Goal: Task Accomplishment & Management: Use online tool/utility

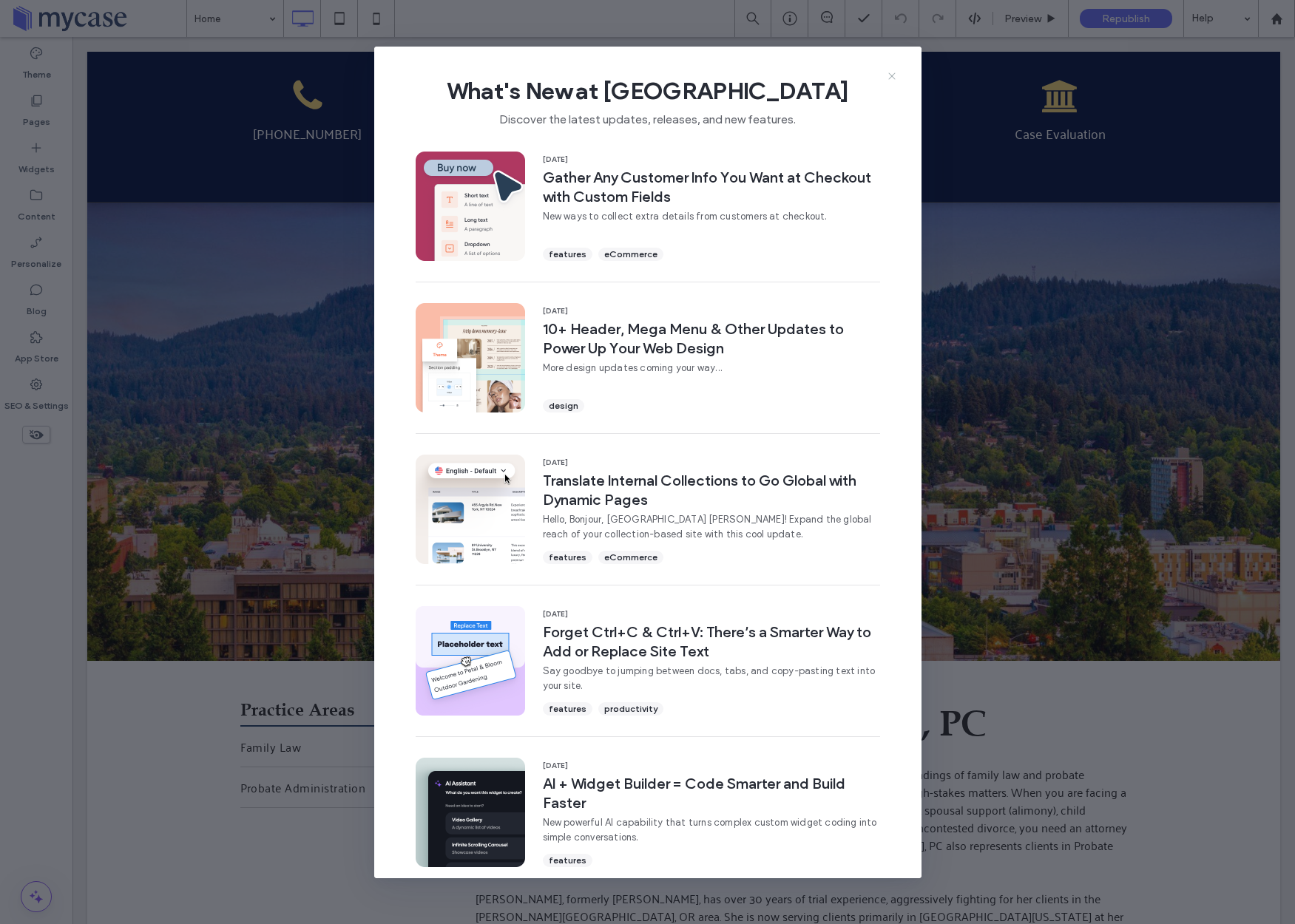
click at [892, 71] on icon at bounding box center [892, 76] width 12 height 12
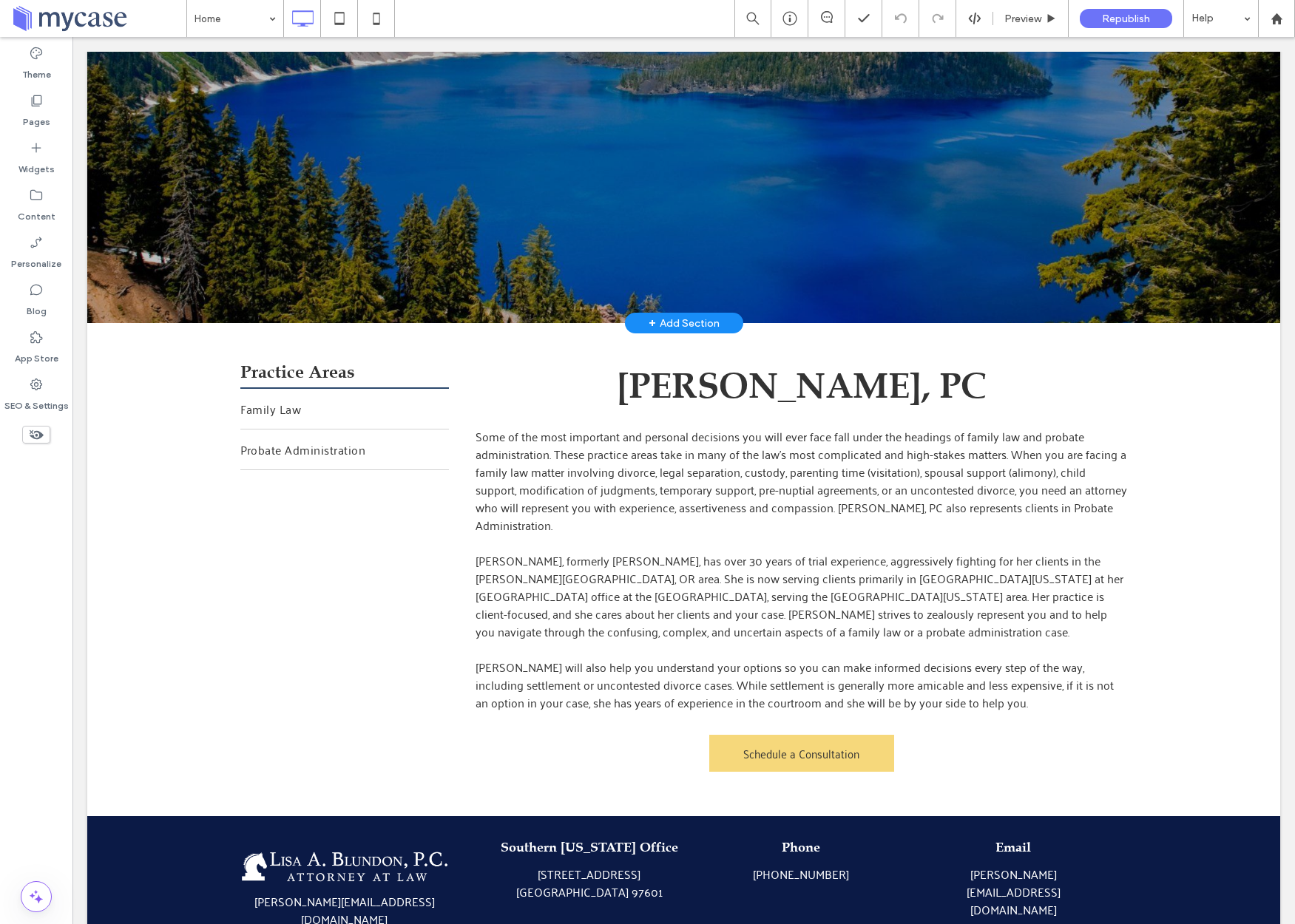
scroll to position [426, 0]
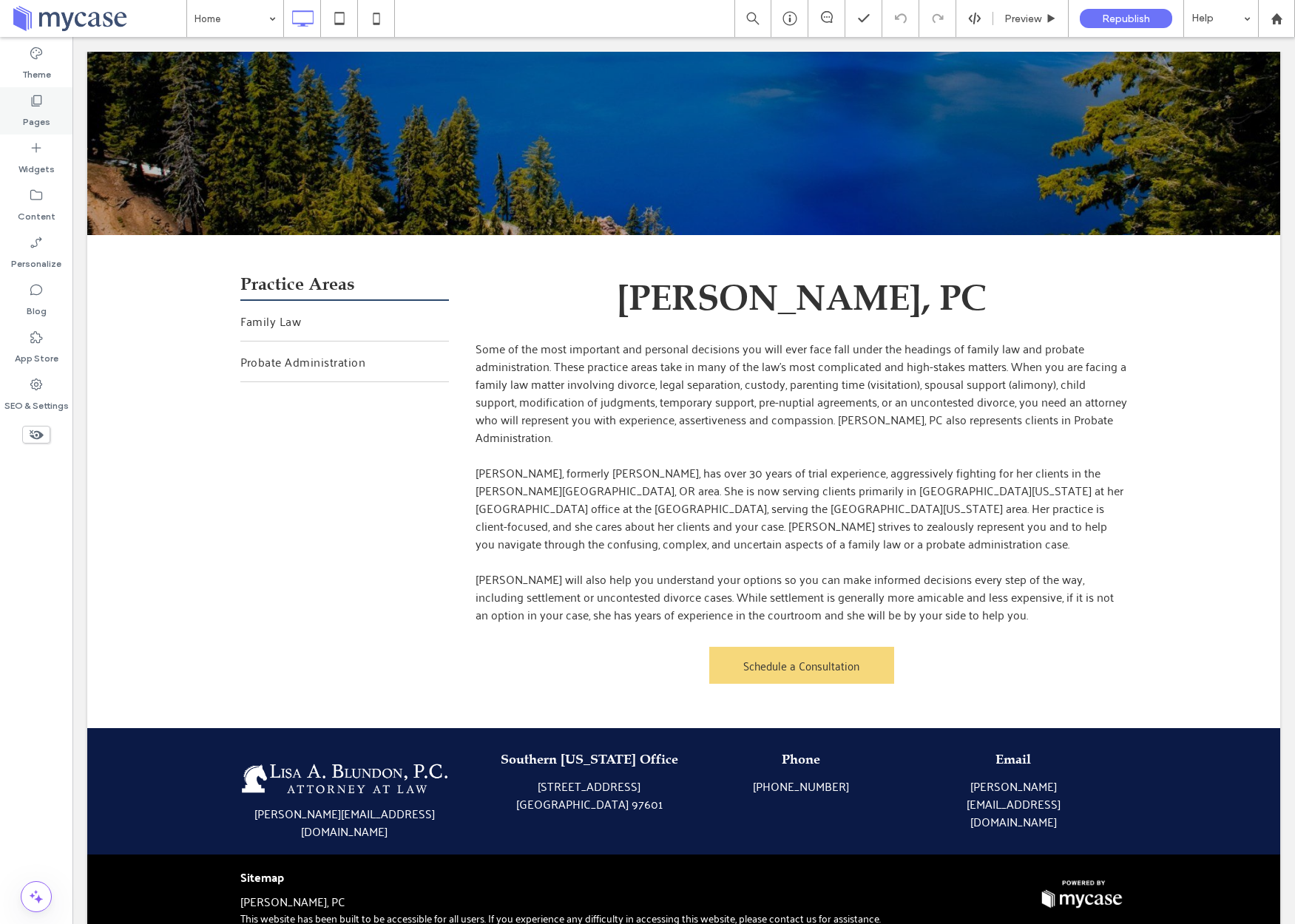
click at [42, 107] on icon at bounding box center [36, 100] width 15 height 15
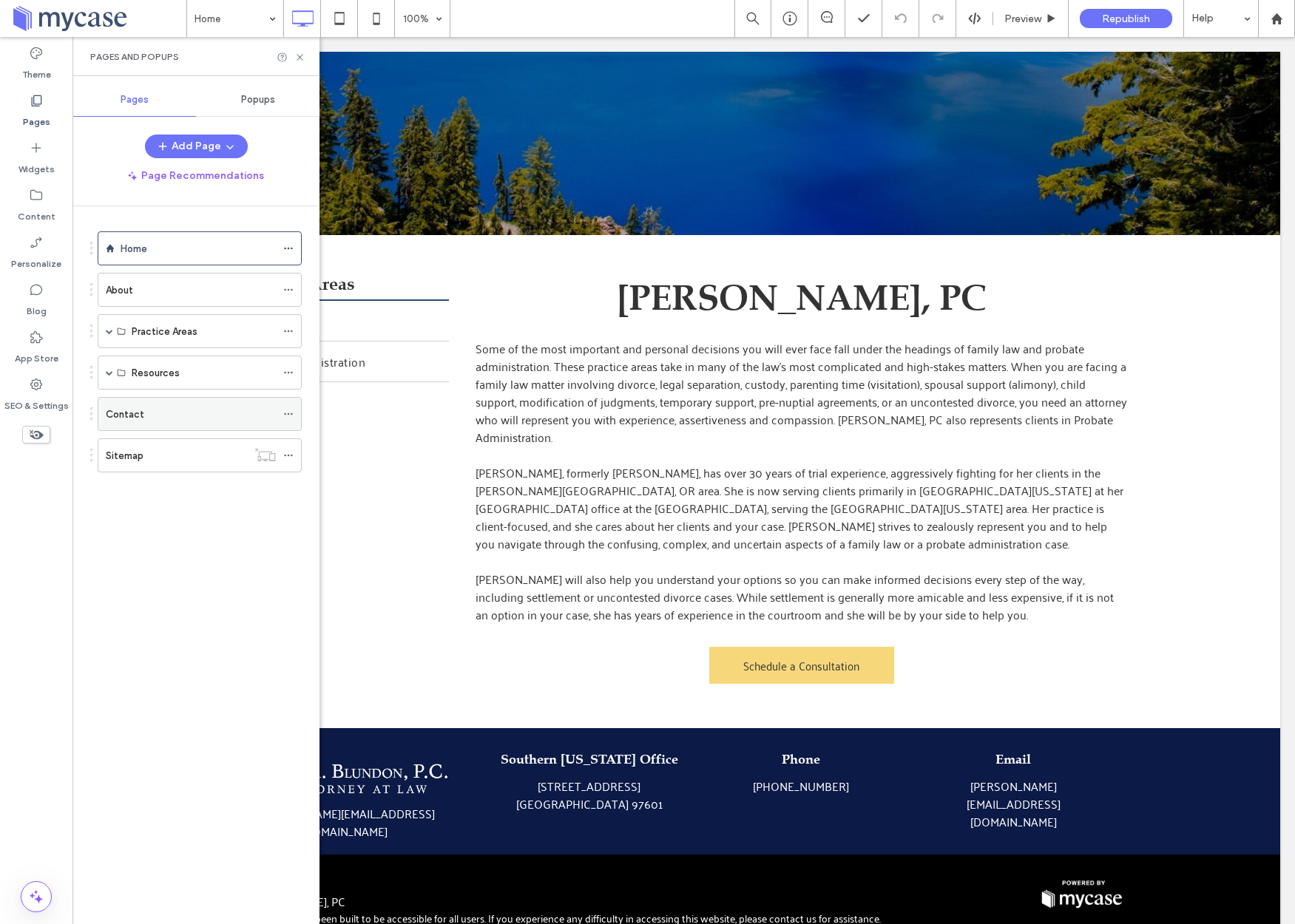
click at [136, 420] on label "Contact" at bounding box center [125, 414] width 39 height 26
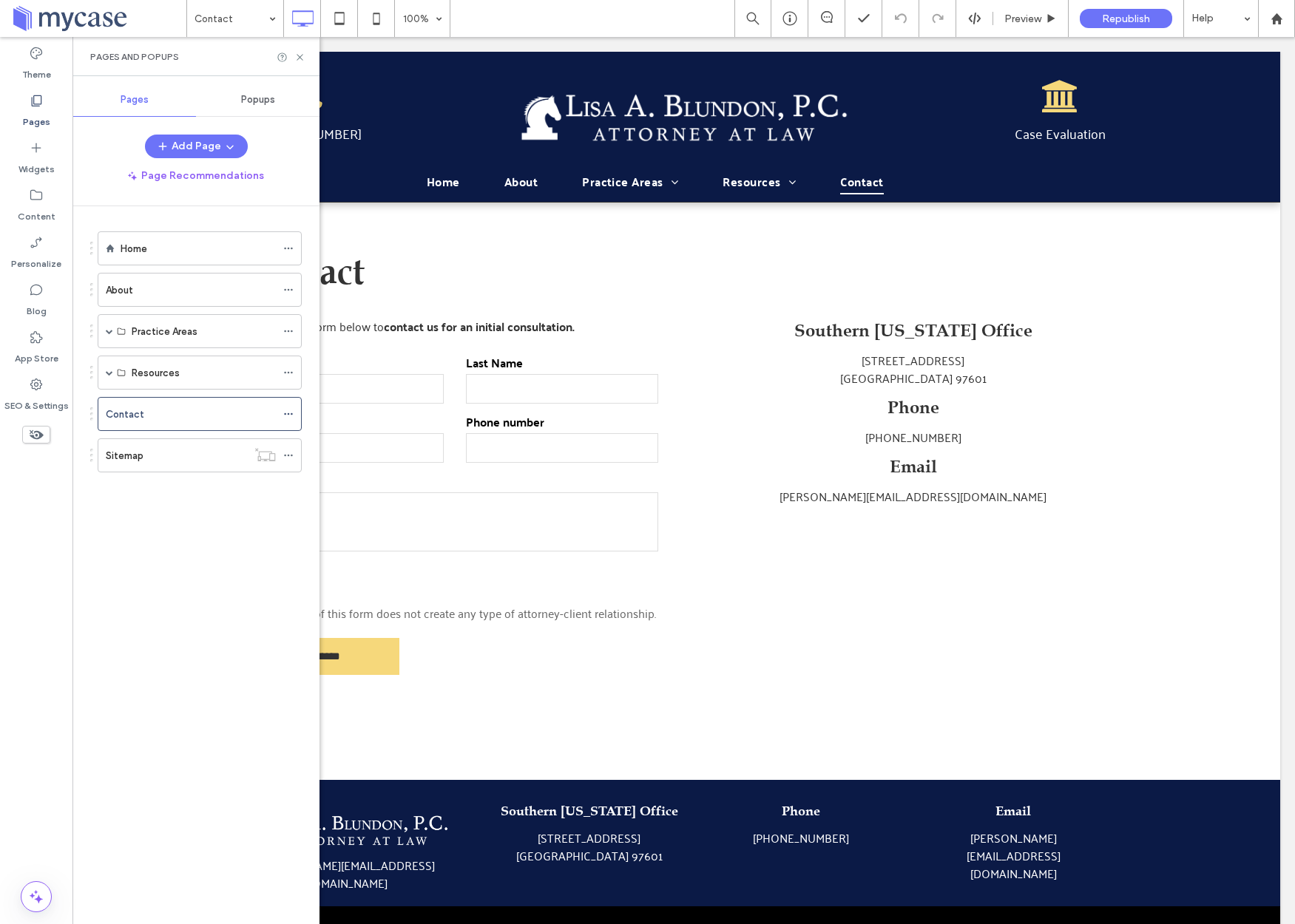
scroll to position [0, 0]
click at [299, 57] on icon at bounding box center [299, 56] width 11 height 11
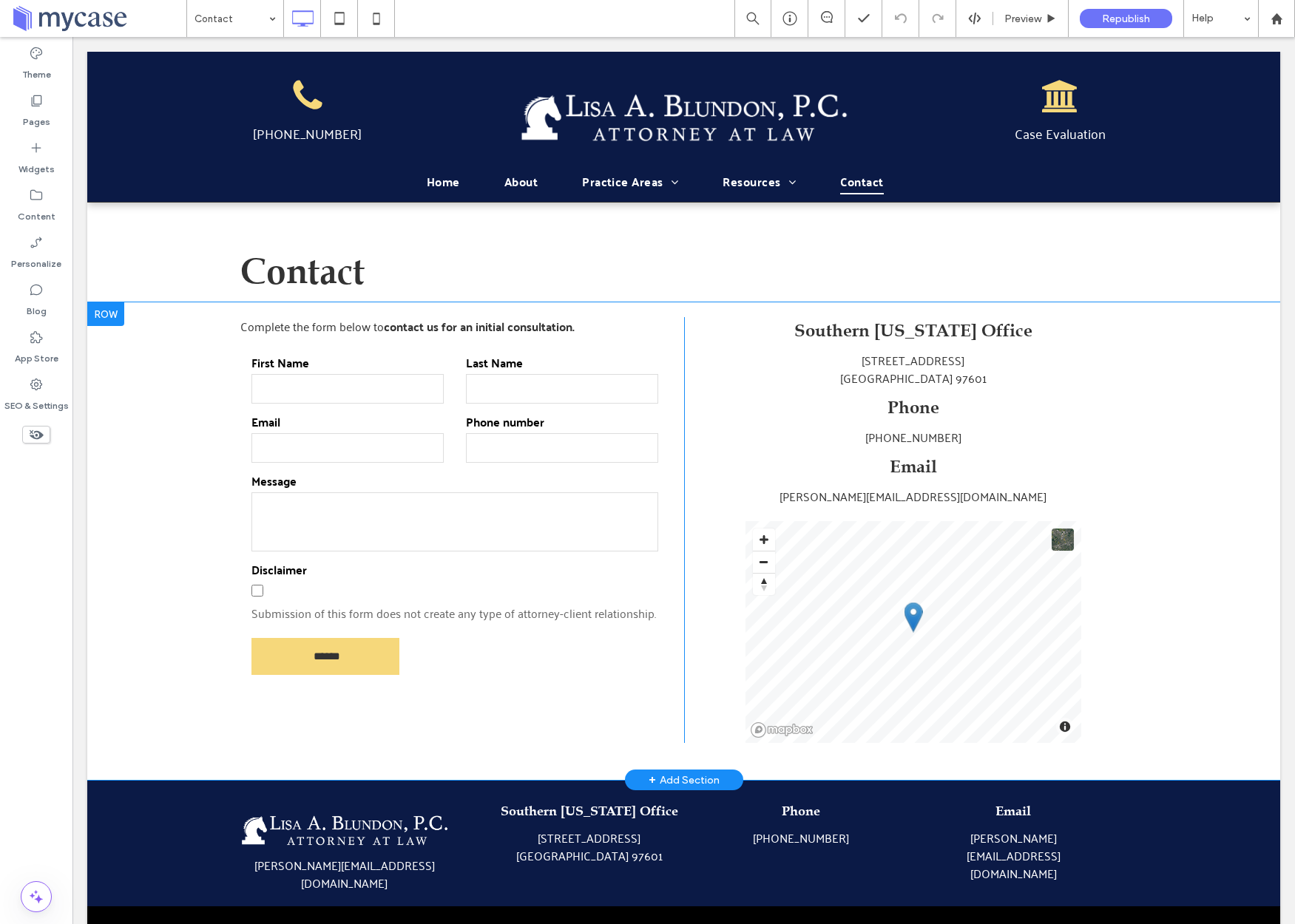
scroll to position [46, 0]
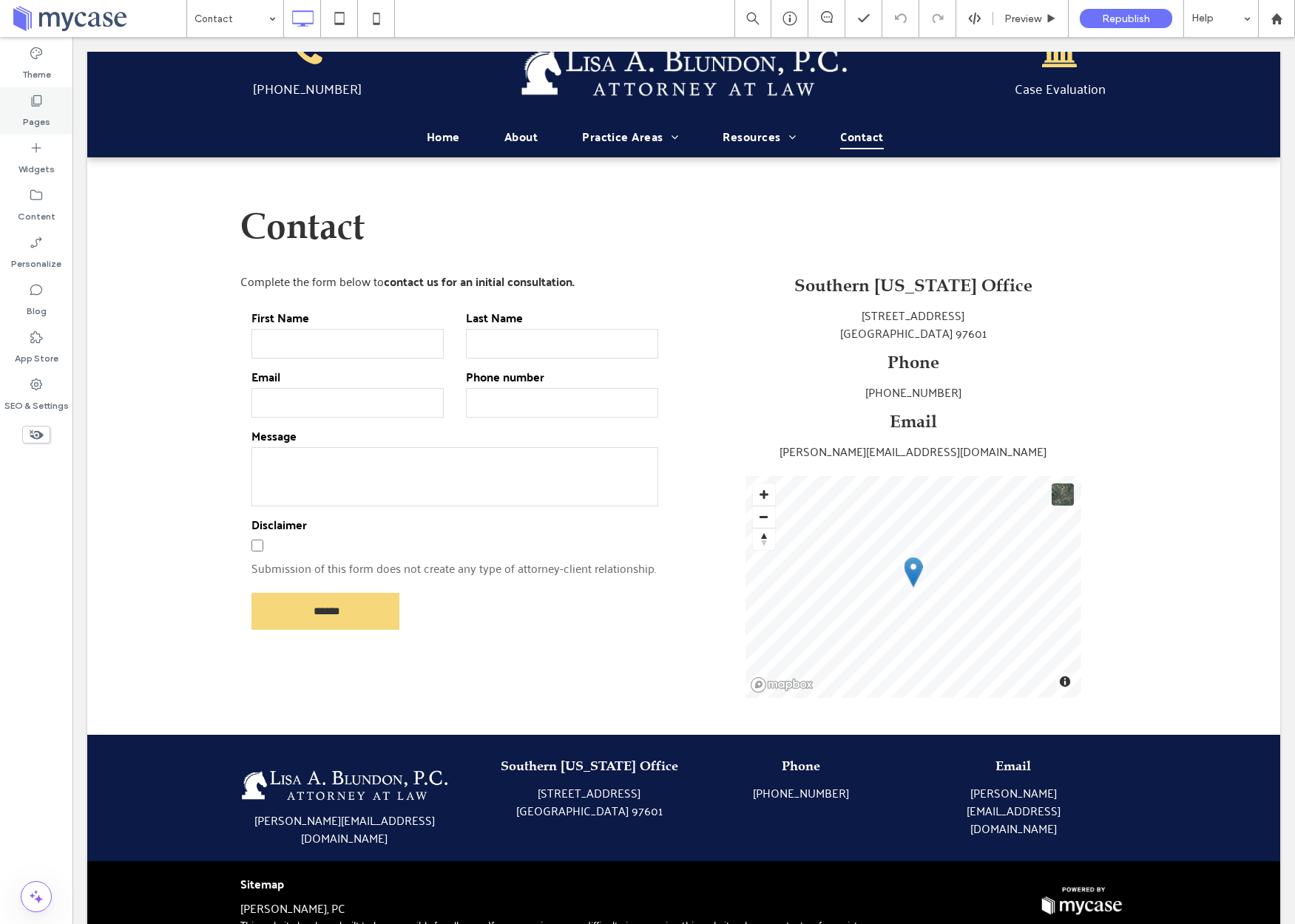
click at [34, 99] on use at bounding box center [37, 100] width 10 height 11
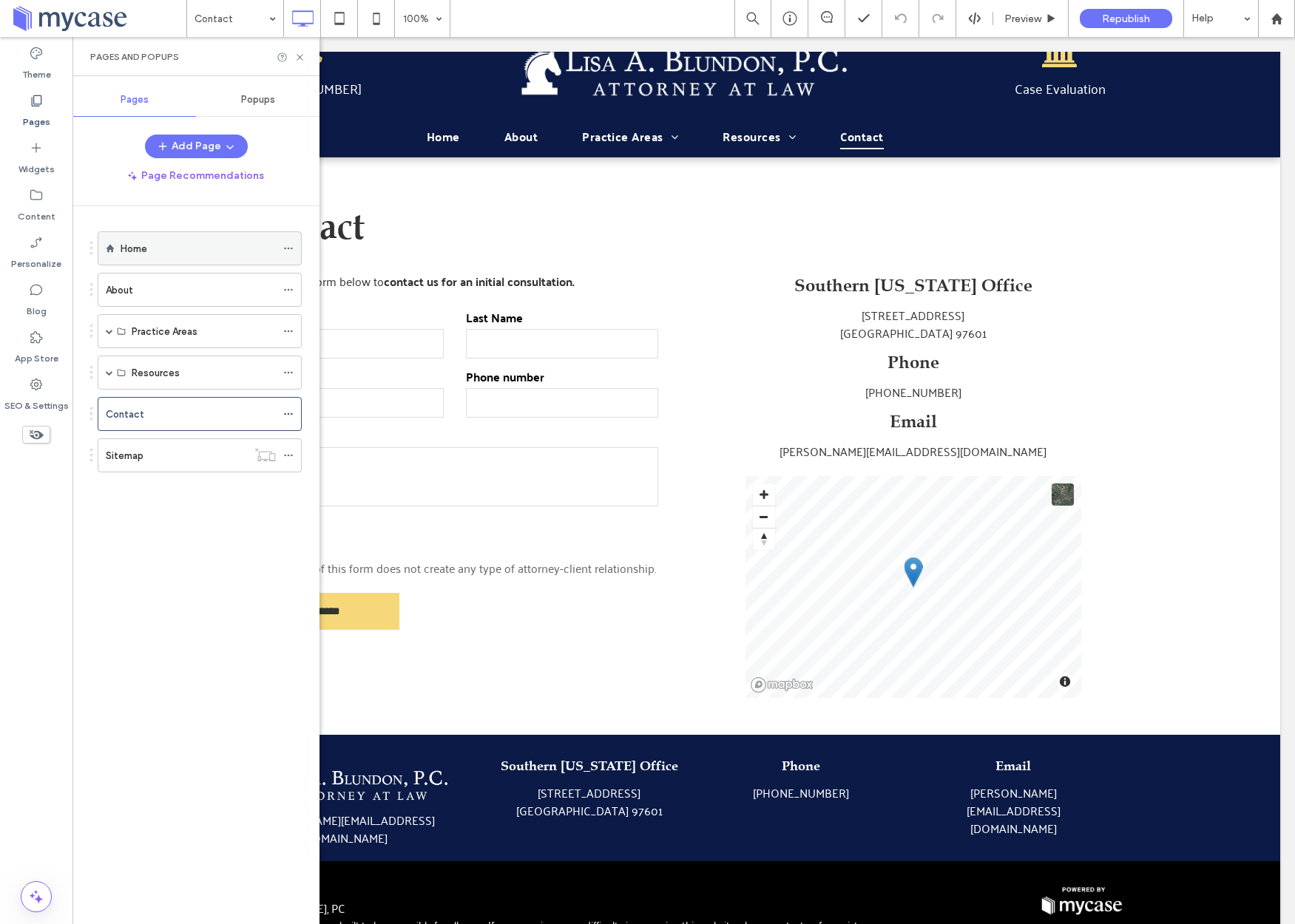
click at [138, 248] on label "Home" at bounding box center [134, 249] width 27 height 26
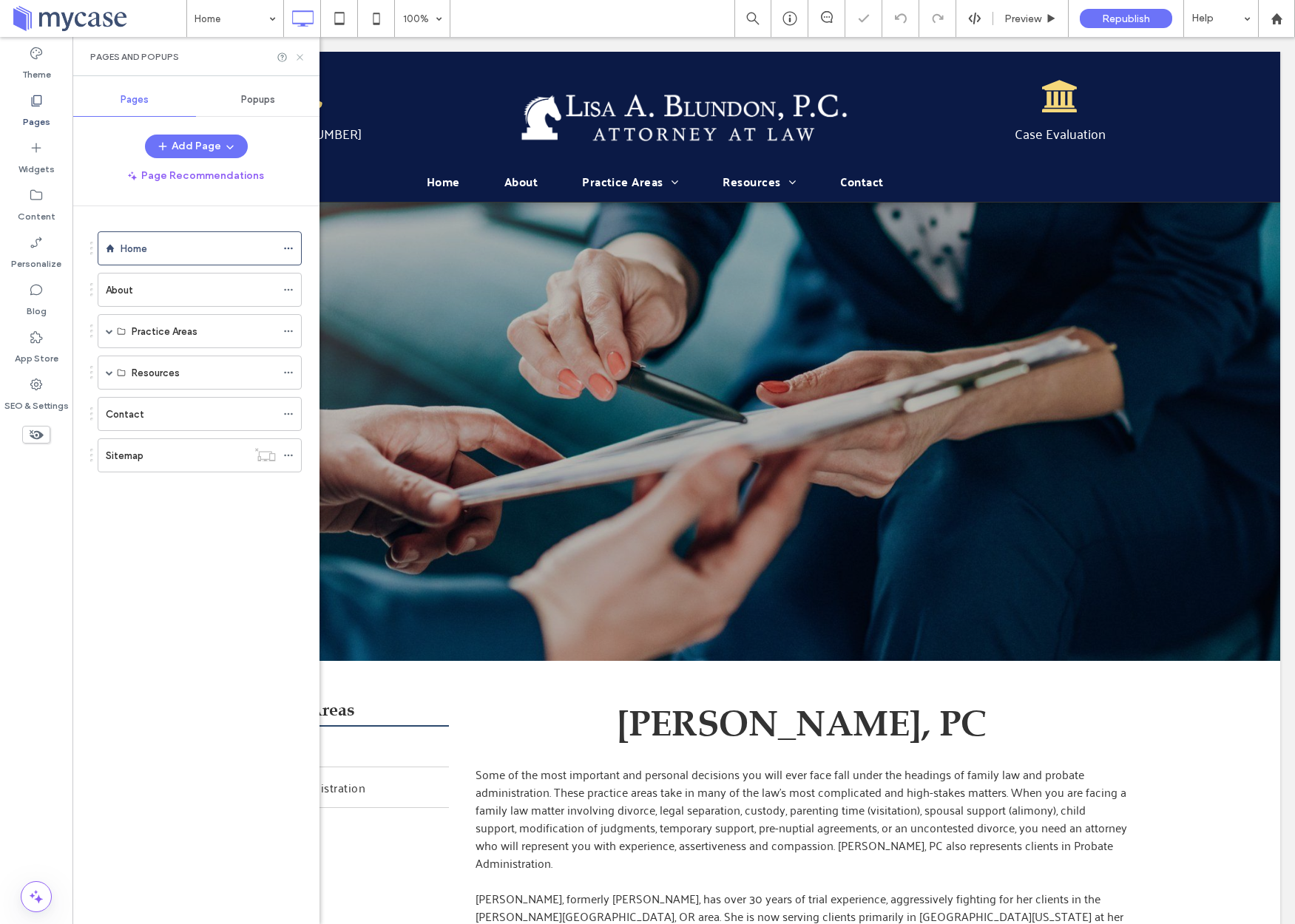
click at [298, 58] on use at bounding box center [299, 56] width 6 height 6
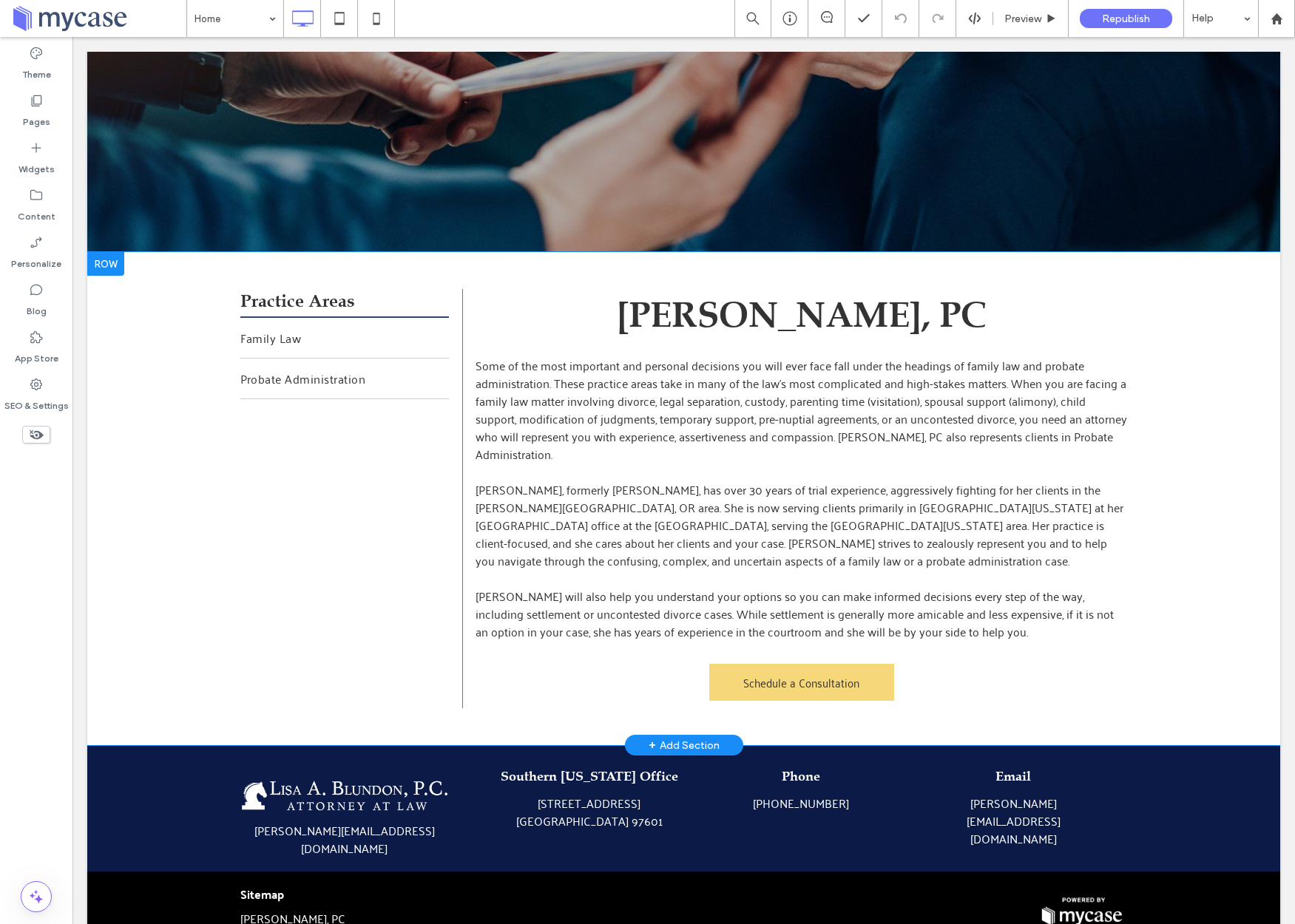
scroll to position [426, 0]
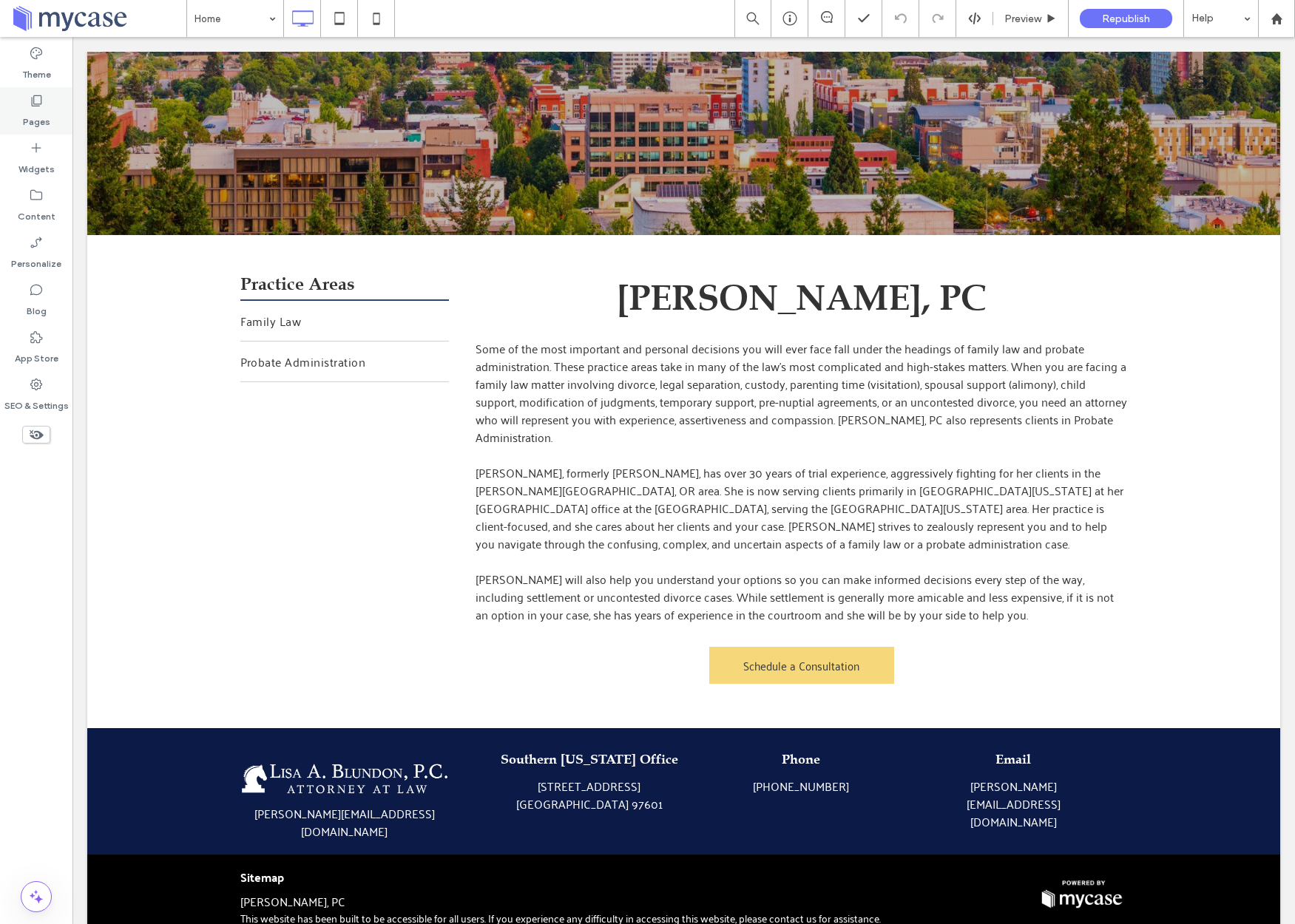
click at [51, 111] on div "Pages" at bounding box center [36, 111] width 72 height 48
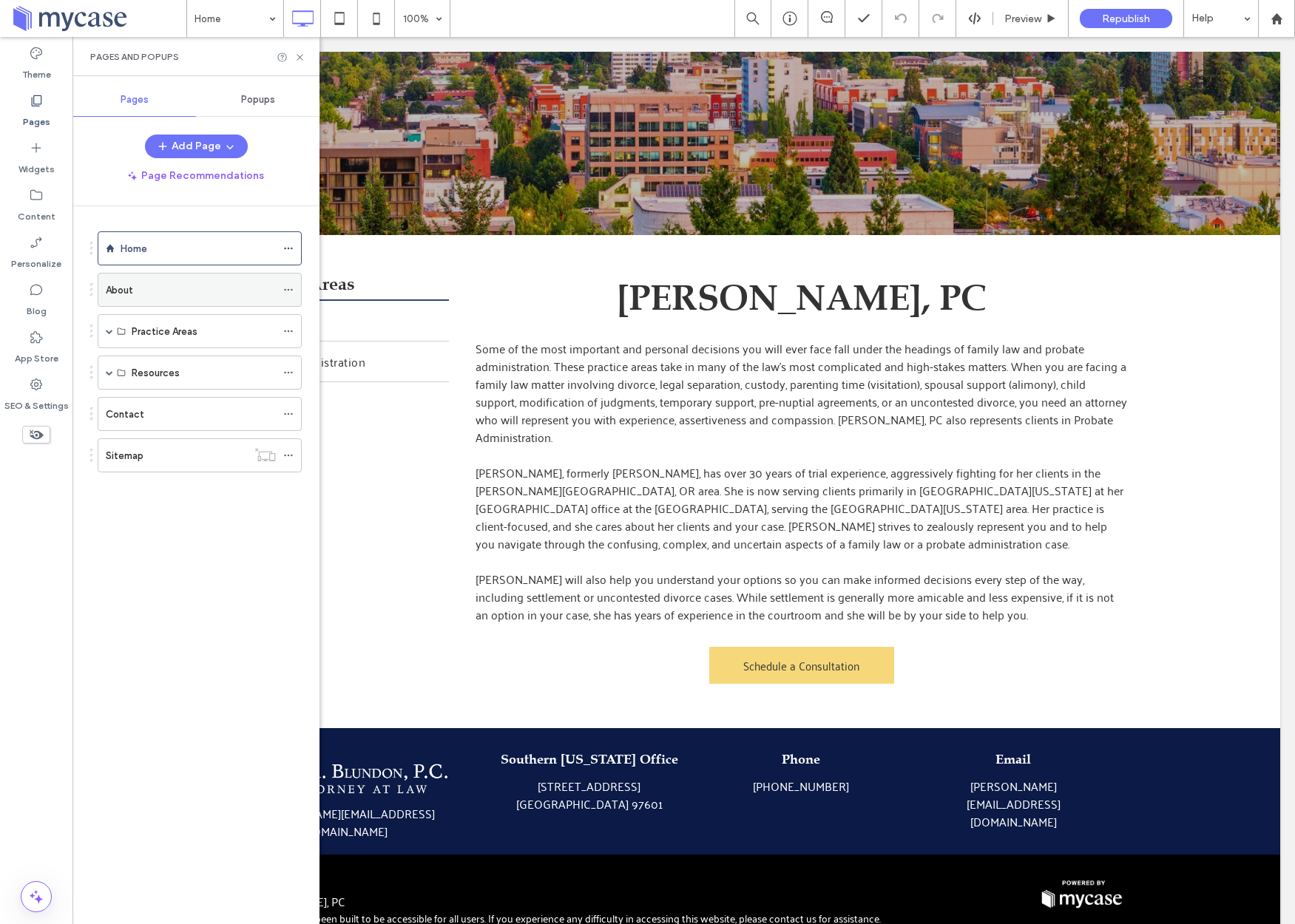
click at [143, 287] on div "About" at bounding box center [191, 290] width 170 height 16
click at [297, 58] on use at bounding box center [299, 56] width 6 height 6
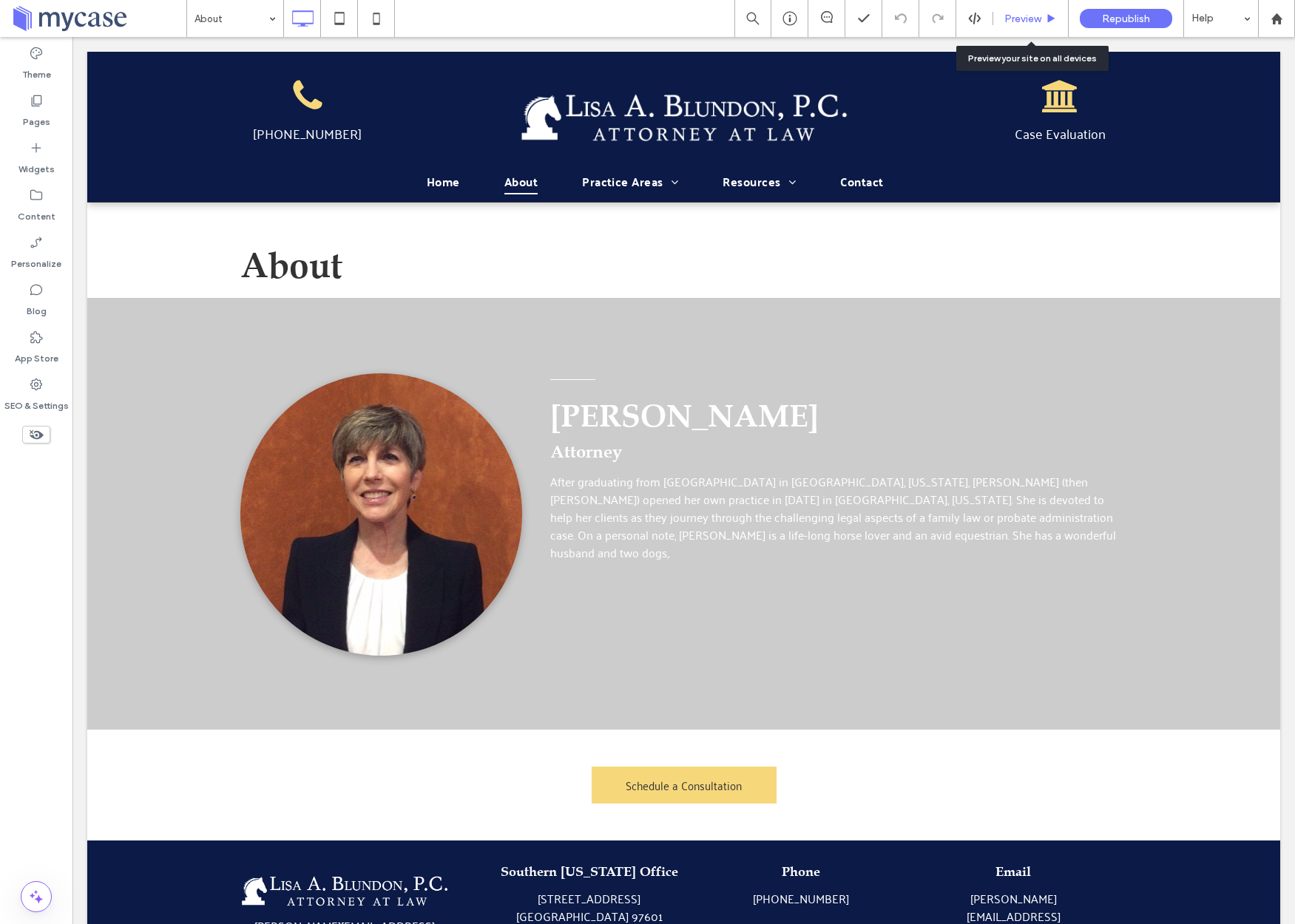
click at [1030, 21] on span "Preview" at bounding box center [1022, 19] width 37 height 13
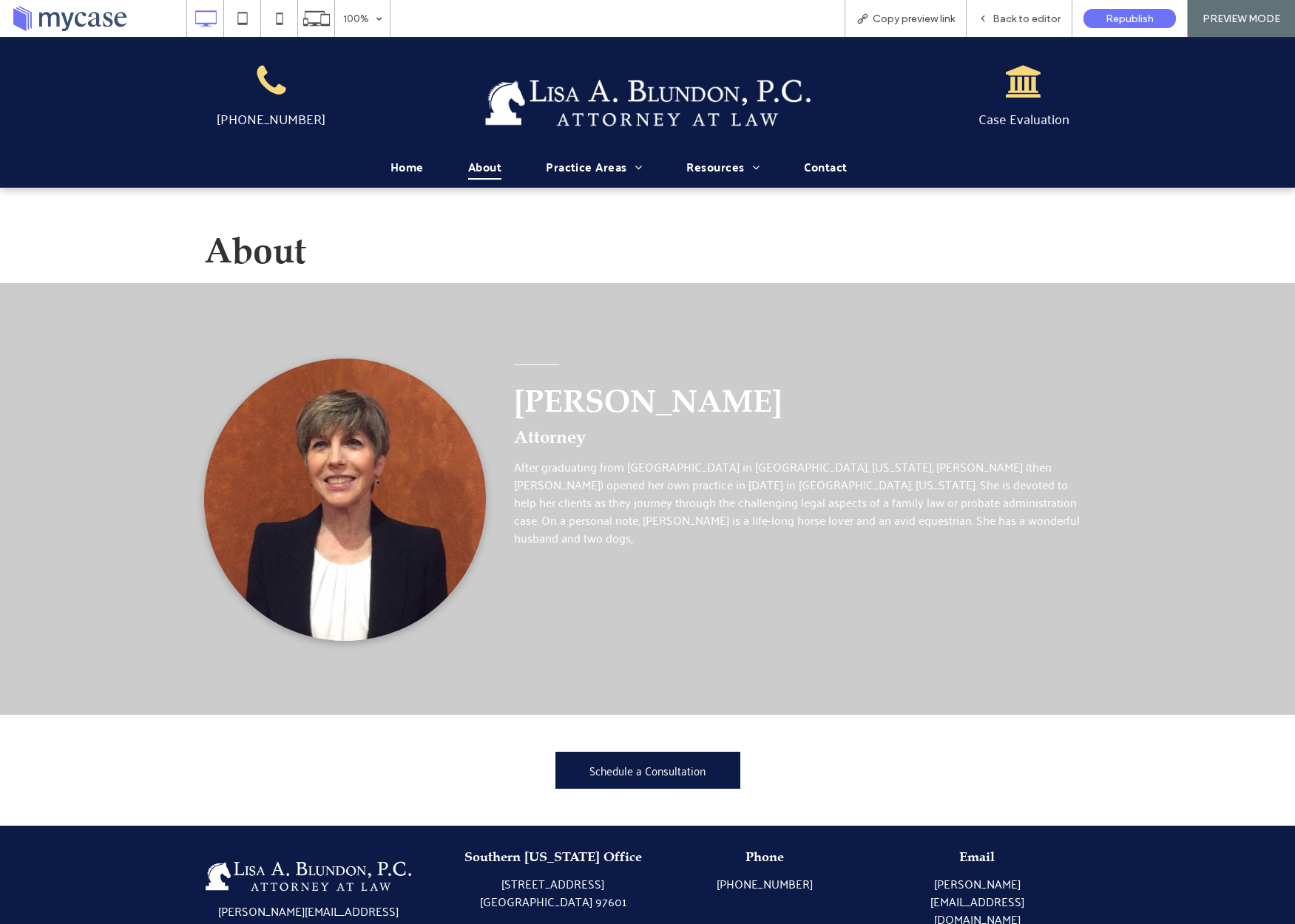
click at [681, 779] on span "Schedule a Consultation" at bounding box center [647, 770] width 116 height 36
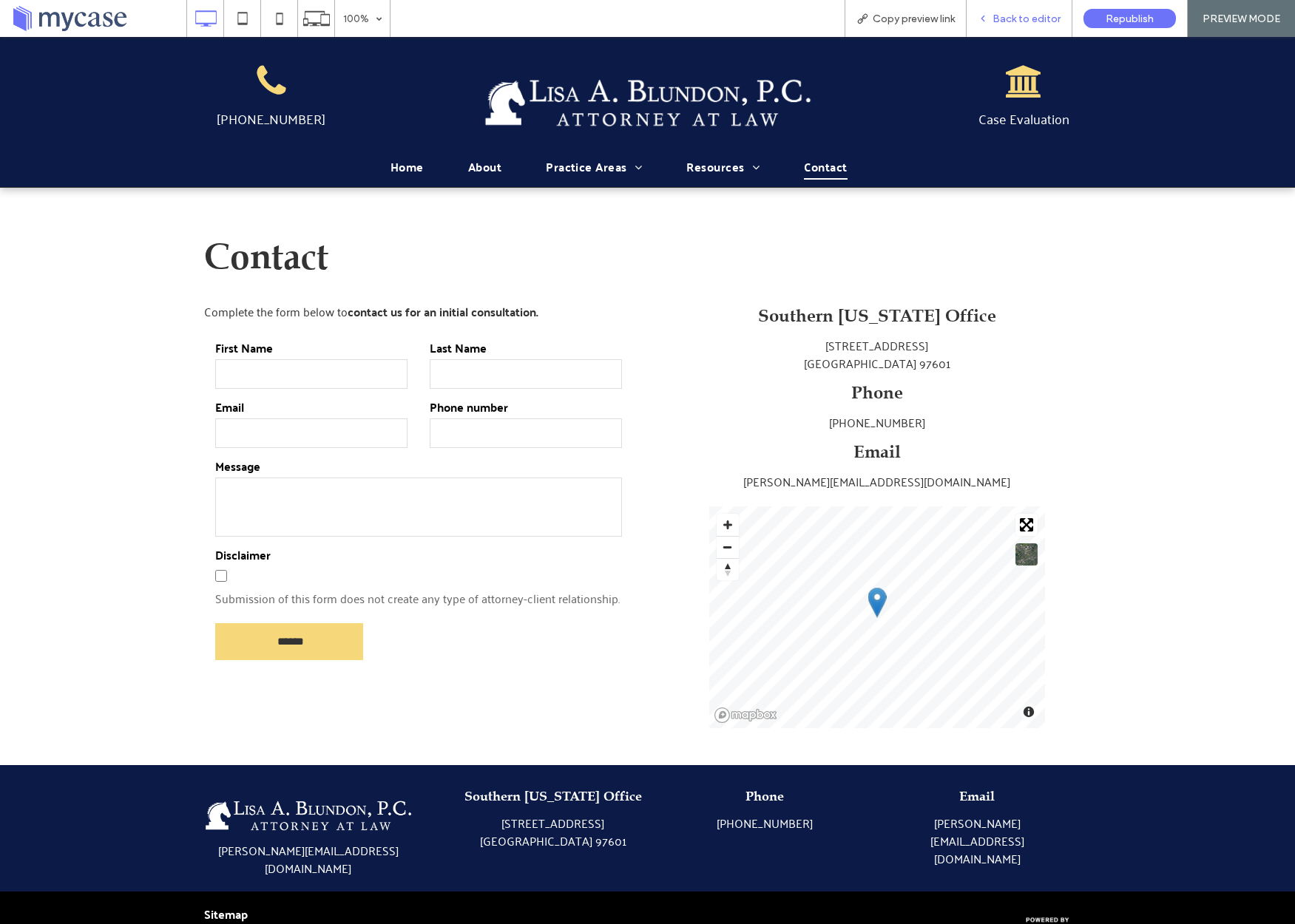
click at [1011, 23] on span "Back to editor" at bounding box center [1025, 19] width 68 height 13
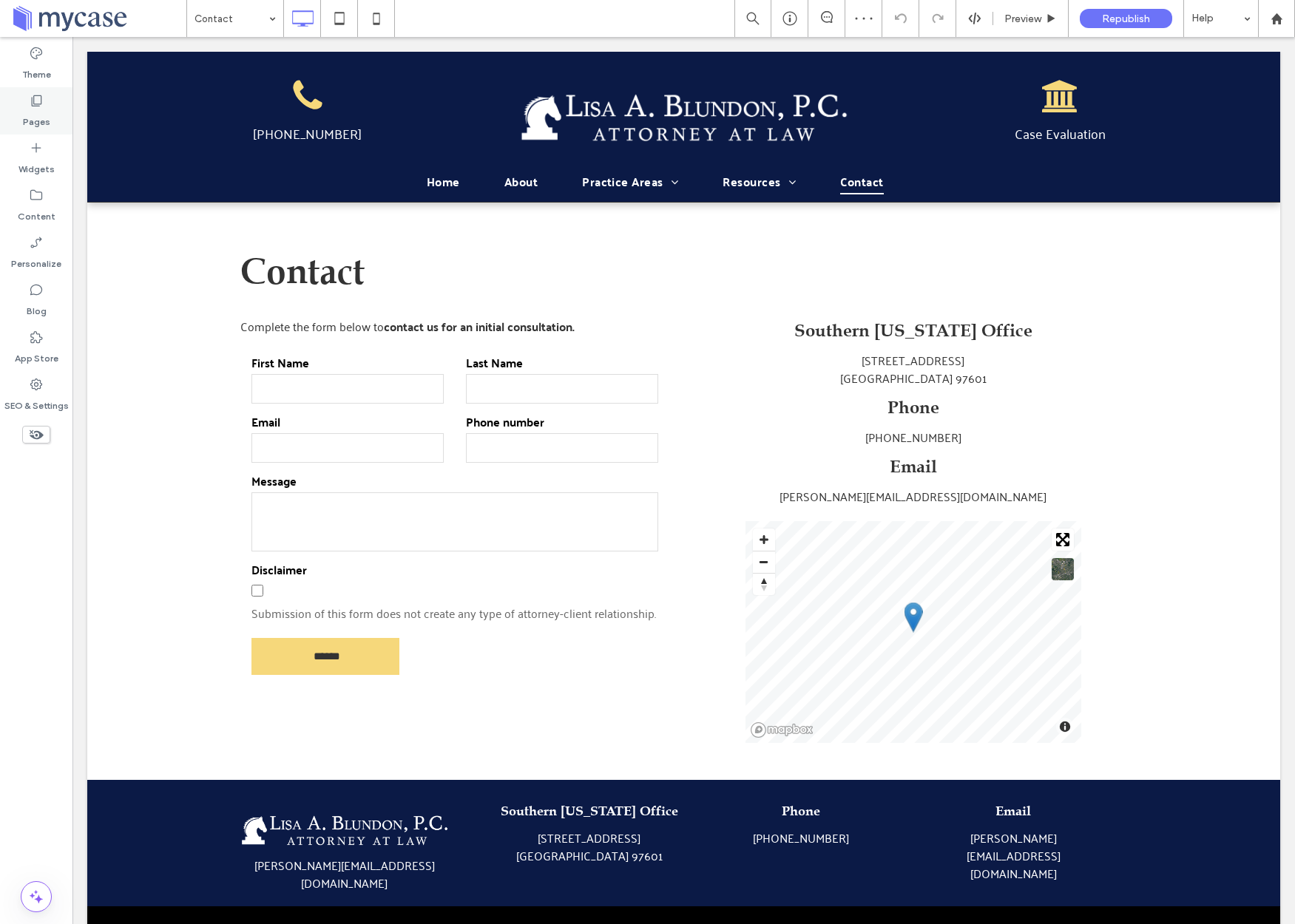
click at [22, 105] on div "Pages" at bounding box center [36, 111] width 72 height 48
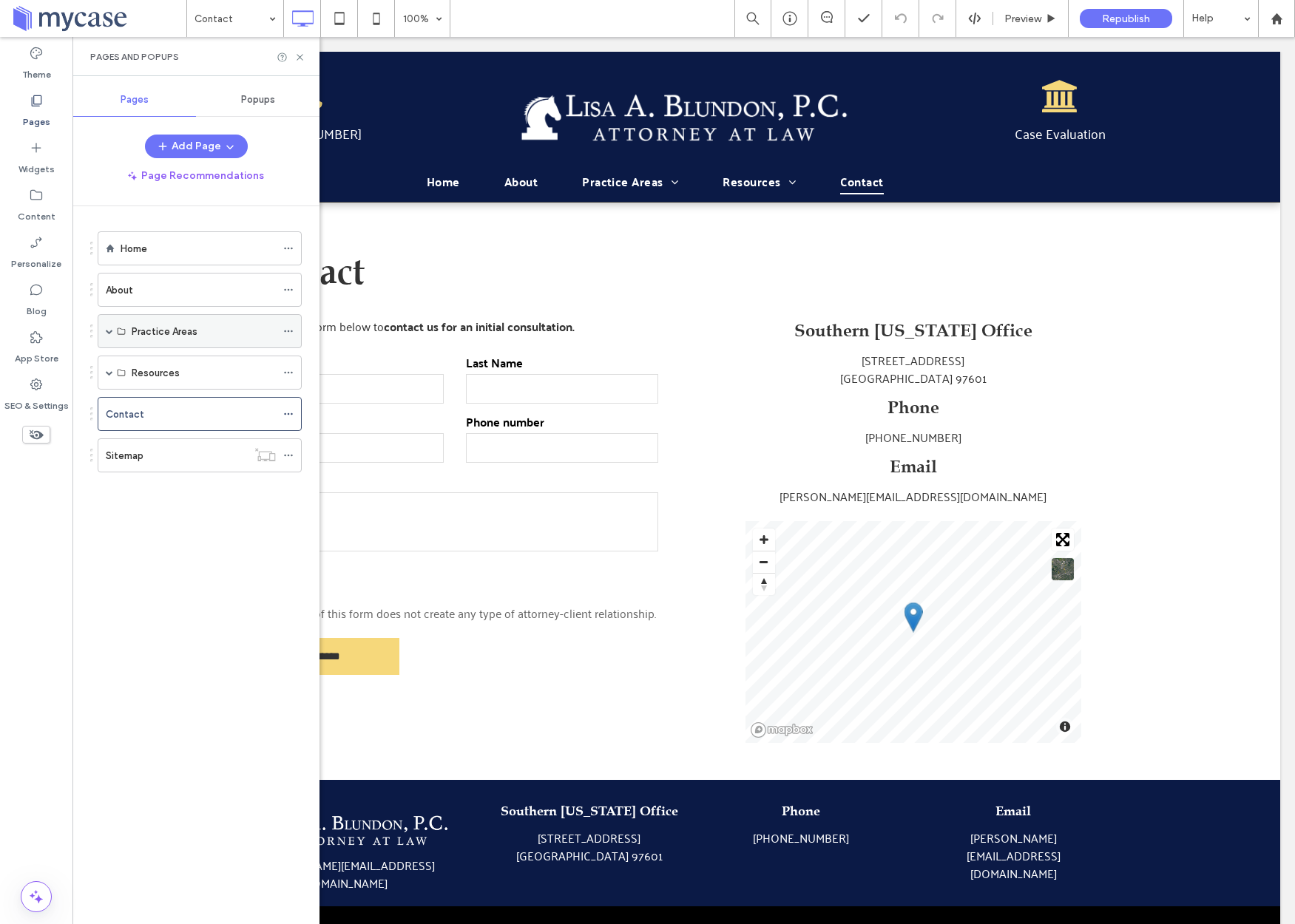
click at [109, 328] on span at bounding box center [109, 331] width 7 height 7
click at [153, 391] on label "Probate Administration" at bounding box center [183, 399] width 103 height 26
click at [302, 53] on icon at bounding box center [299, 56] width 11 height 11
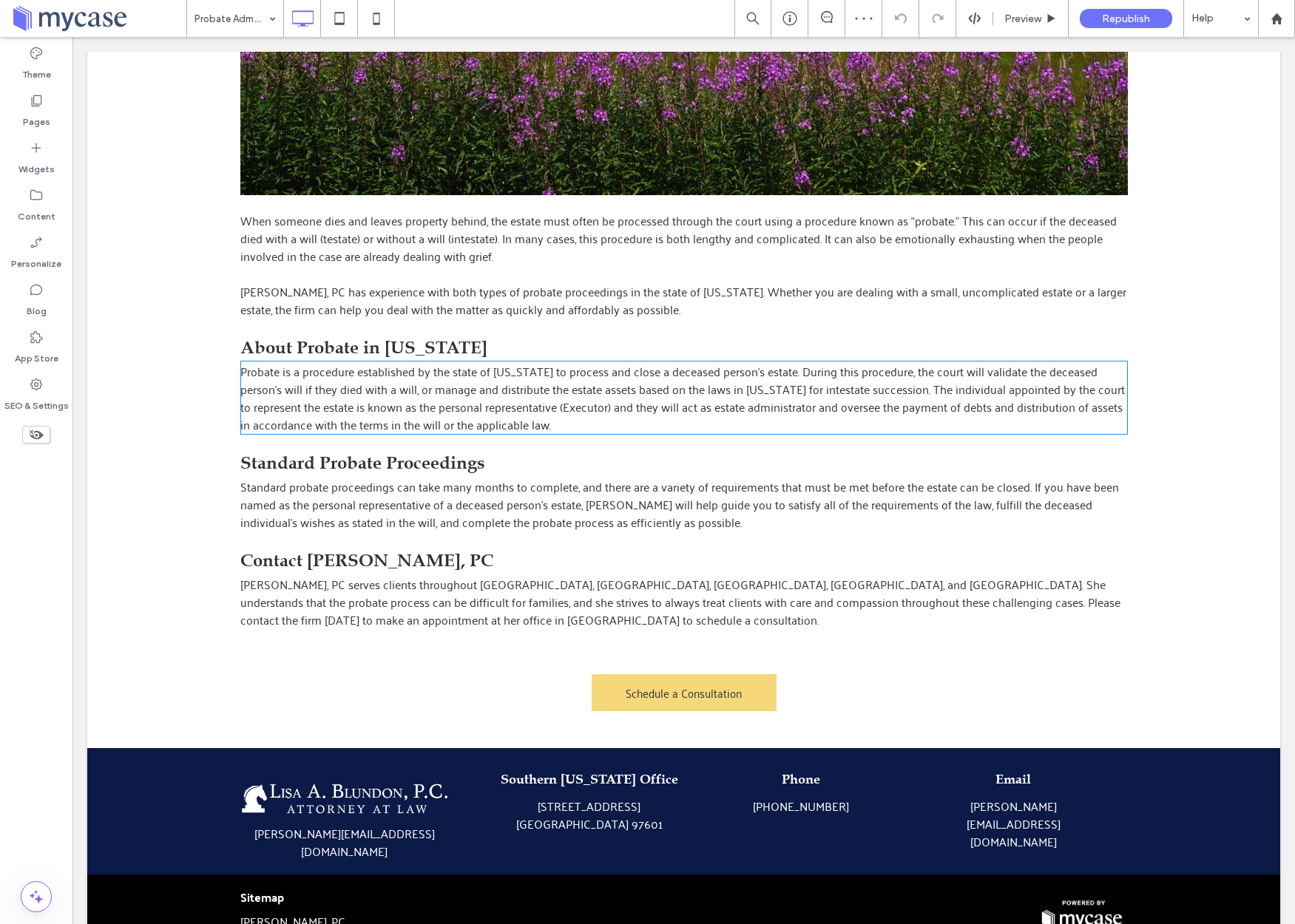
scroll to position [604, 0]
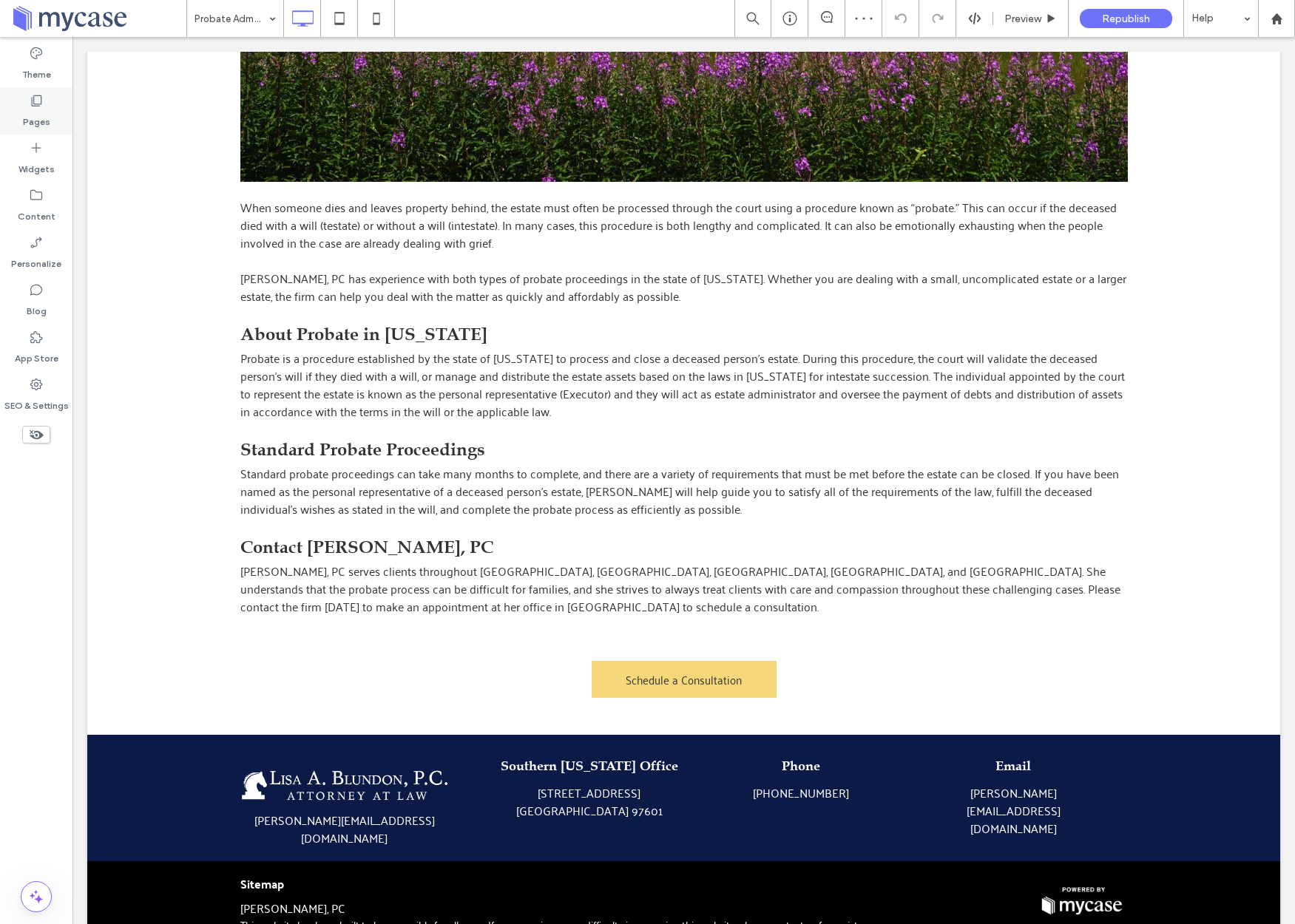
click at [9, 97] on div "Pages" at bounding box center [36, 111] width 72 height 48
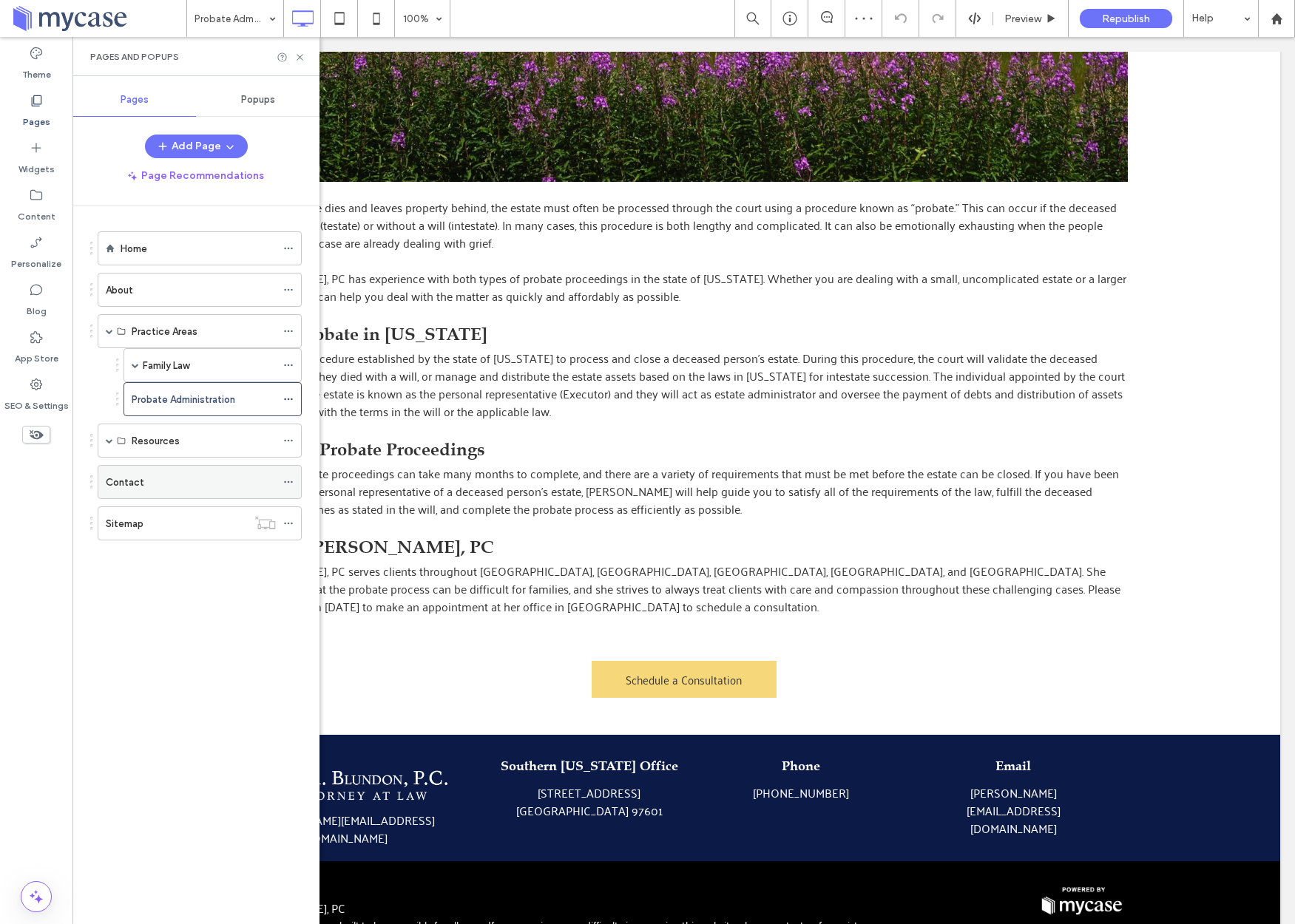
click at [142, 474] on label "Contact" at bounding box center [125, 482] width 39 height 26
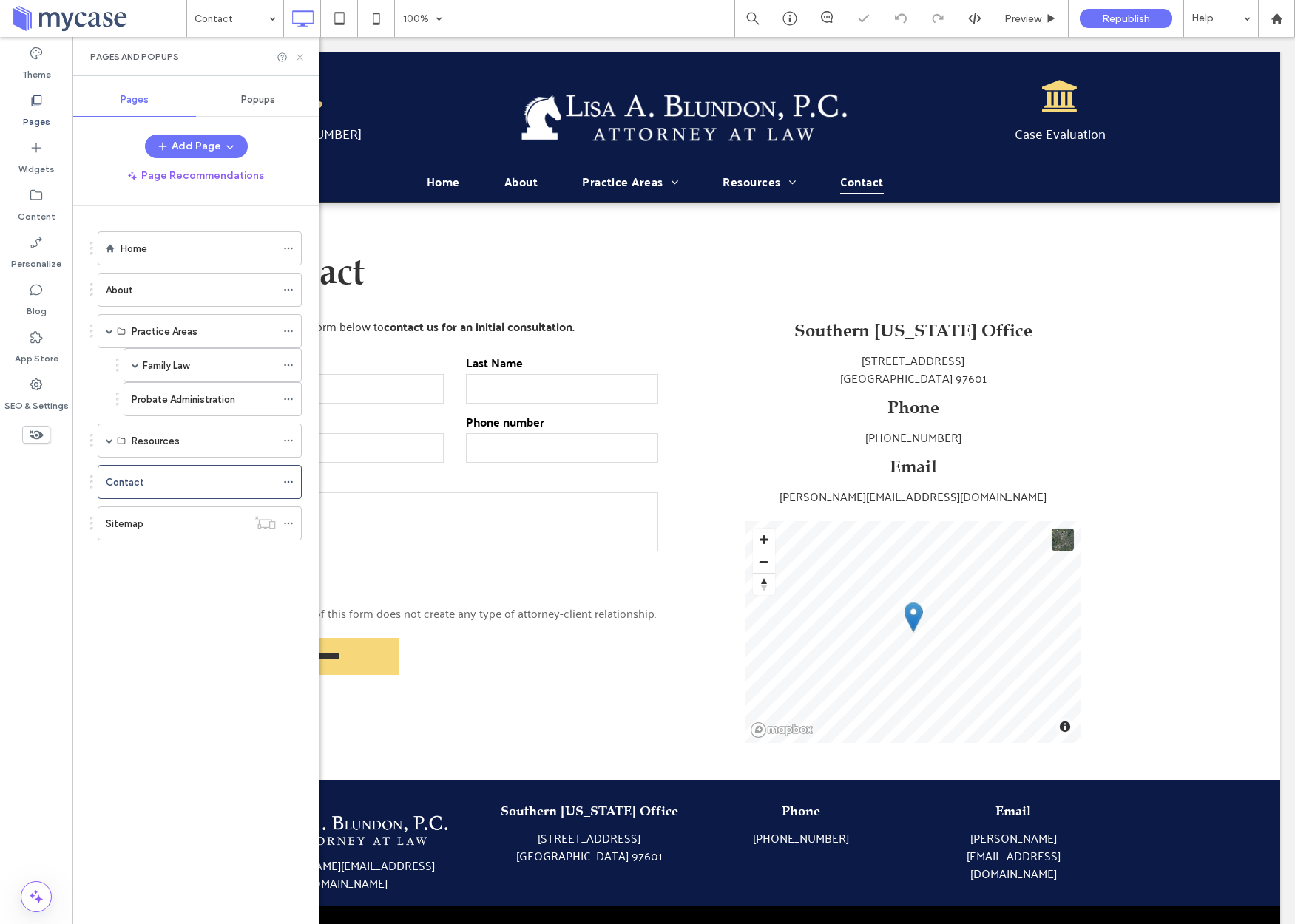
click at [301, 53] on icon at bounding box center [299, 56] width 11 height 11
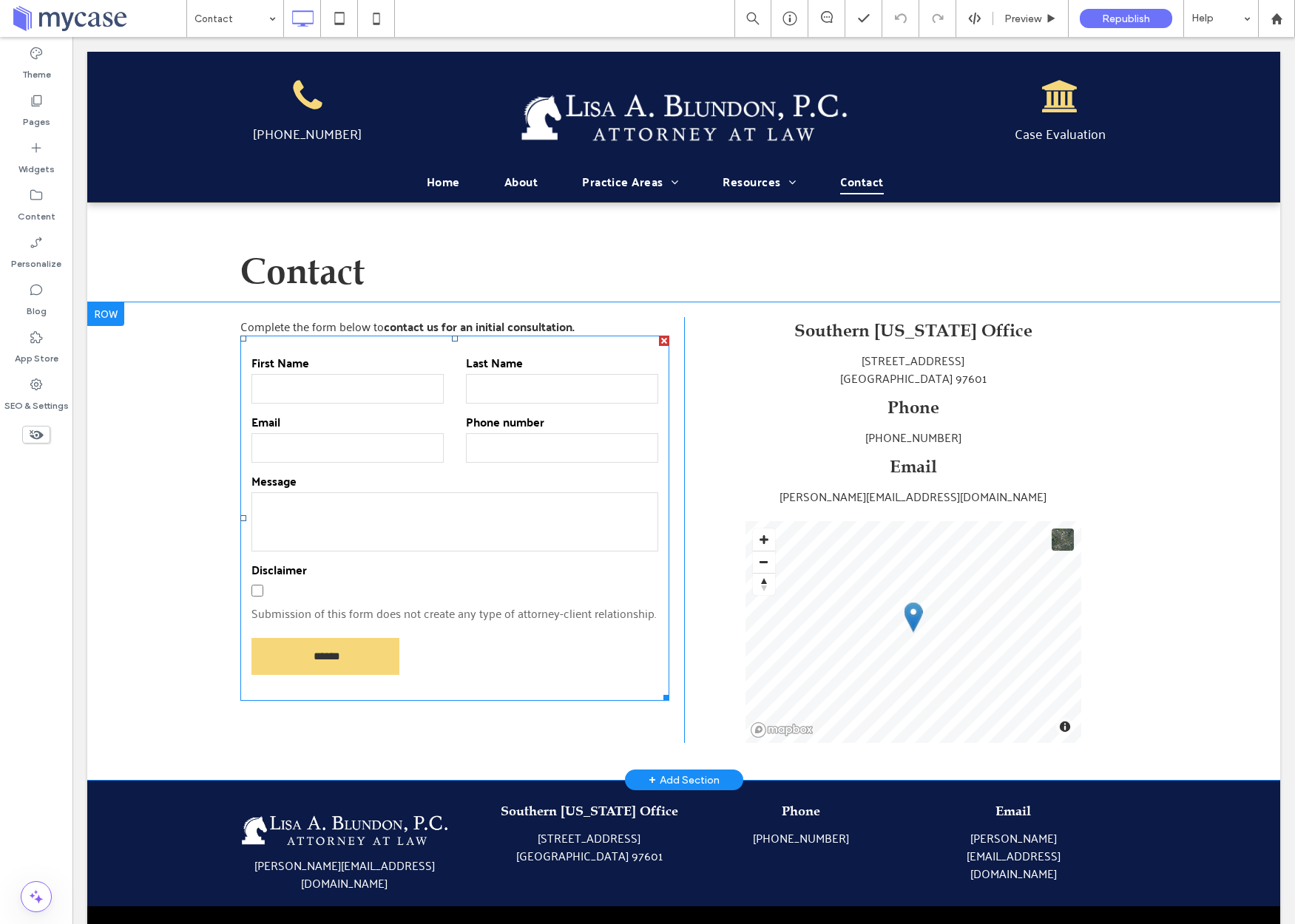
click at [370, 606] on p "Submission of this form does not create any type of attorney-client relationshi…" at bounding box center [454, 612] width 404 height 21
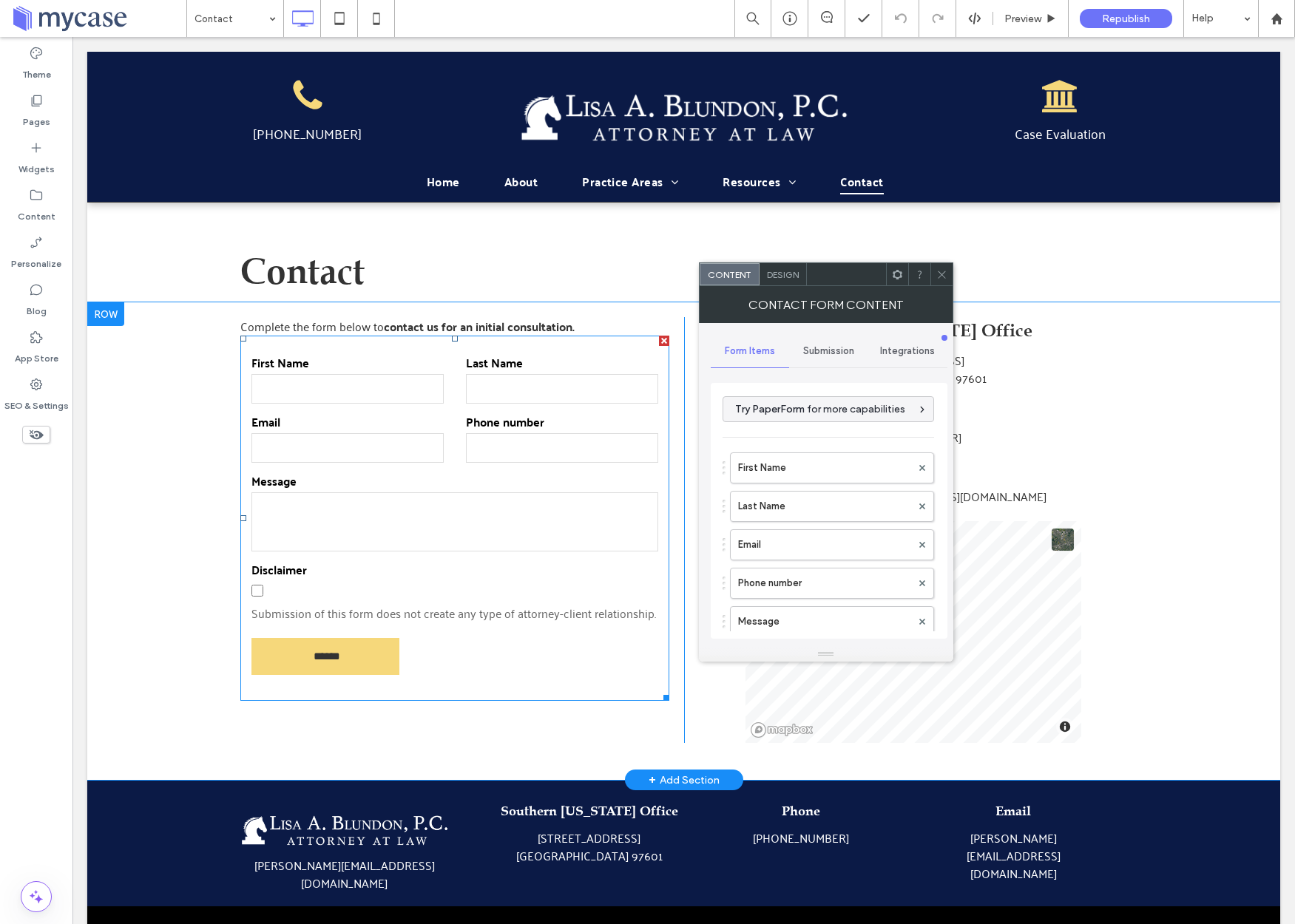
type input "******"
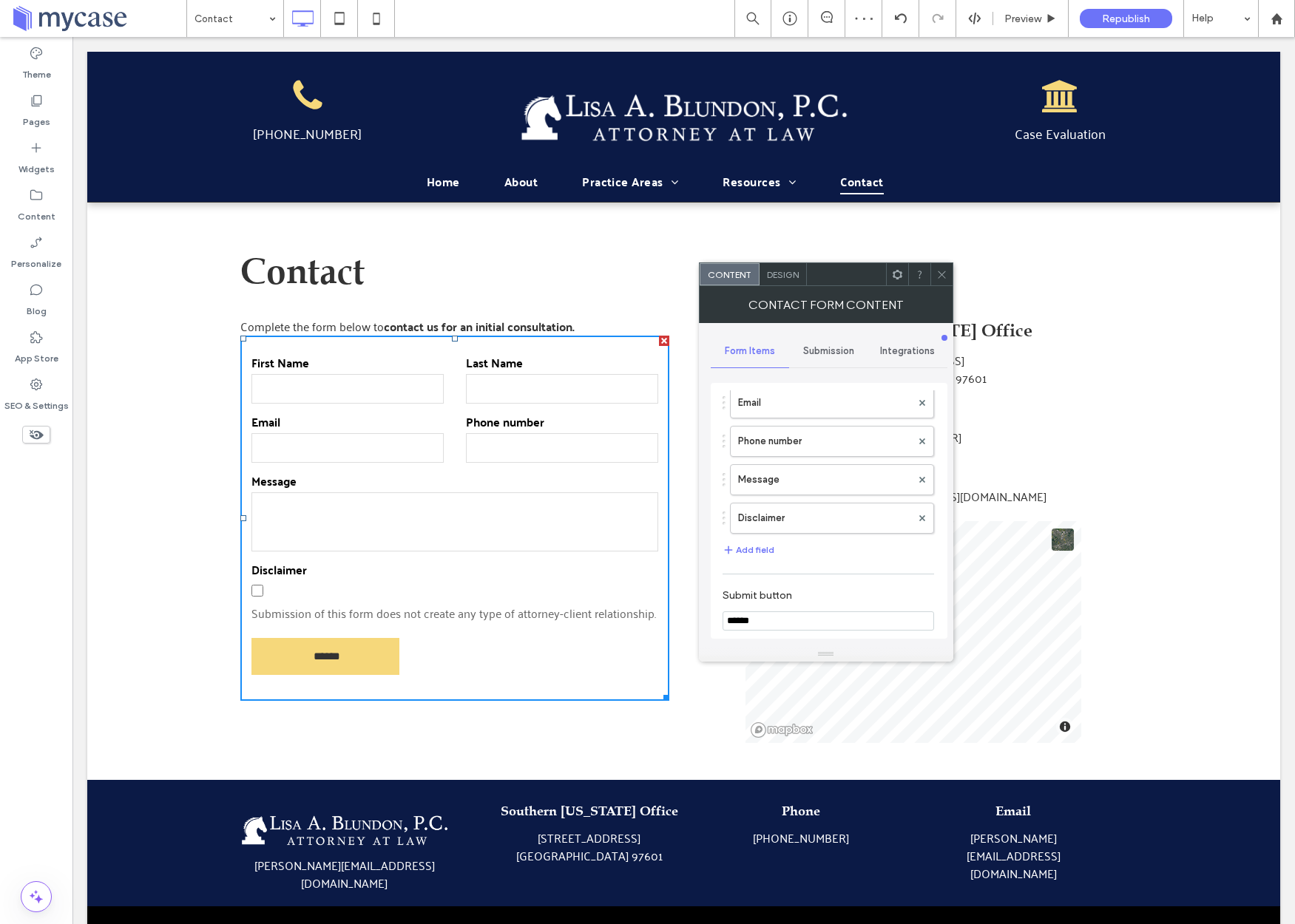
scroll to position [144, 0]
click at [744, 548] on button "Add field" at bounding box center [748, 549] width 52 height 18
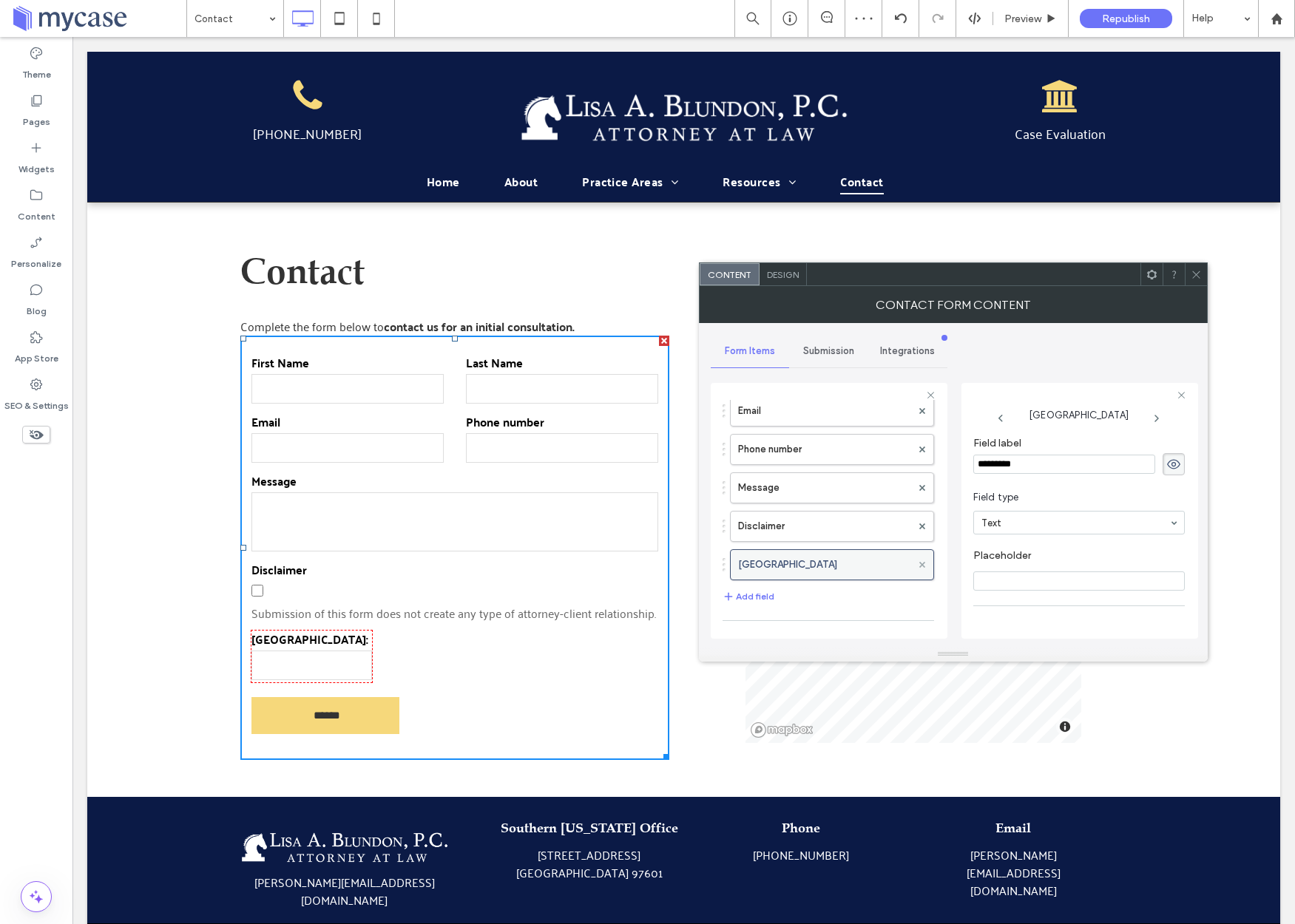
click at [919, 564] on icon at bounding box center [922, 565] width 6 height 6
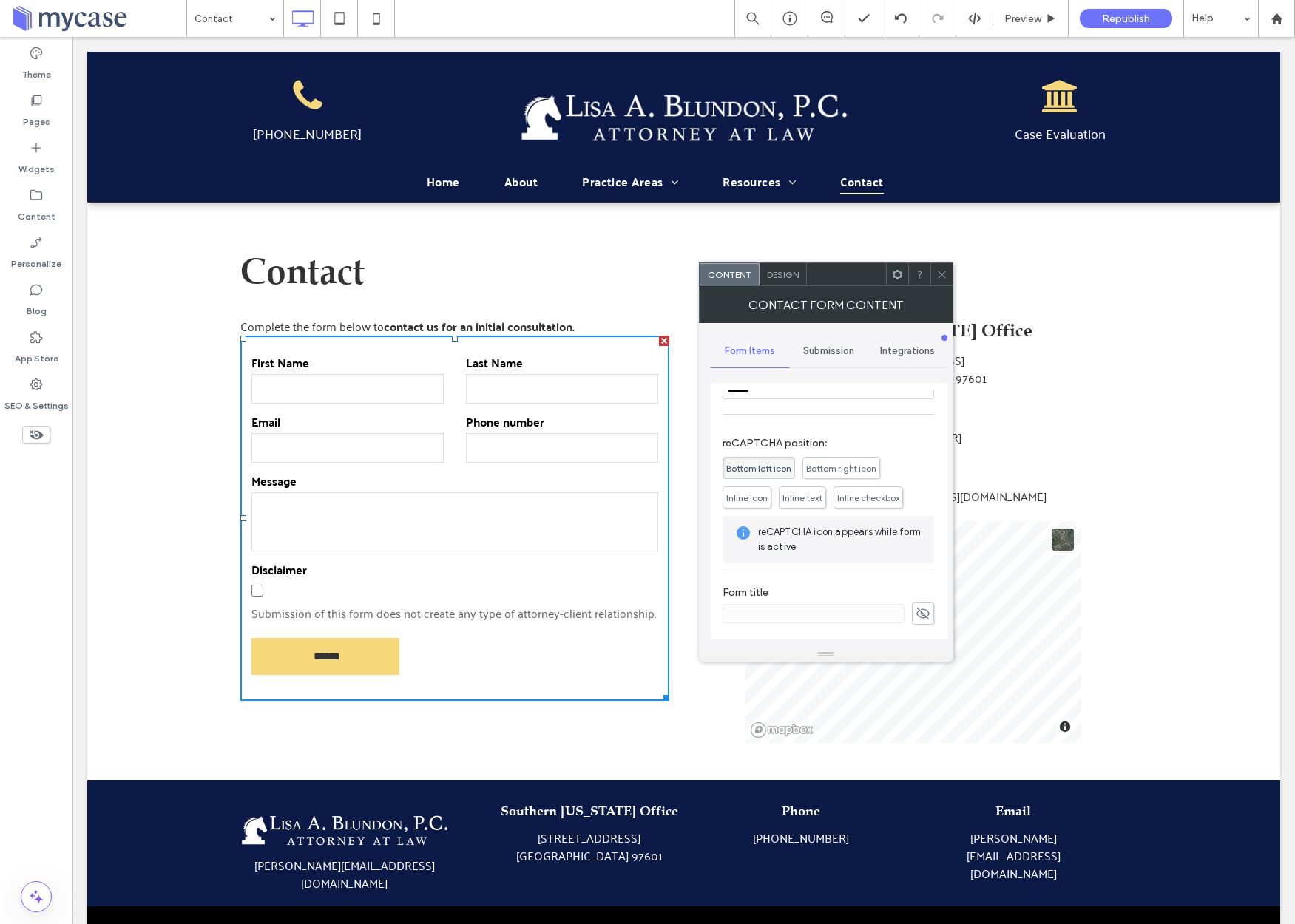
scroll to position [376, 0]
click at [890, 499] on span "Inline checkbox" at bounding box center [868, 495] width 62 height 11
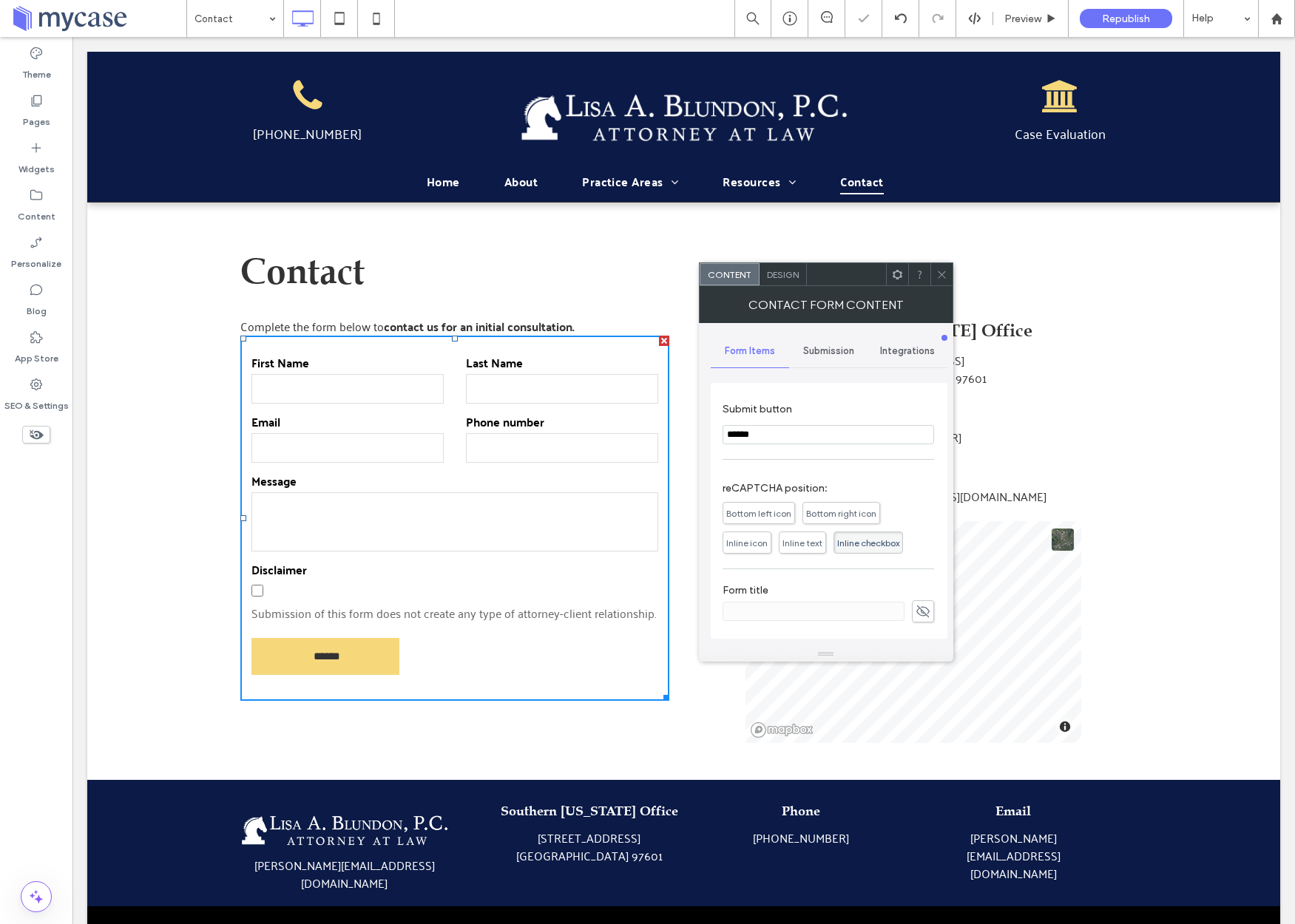
scroll to position [329, 0]
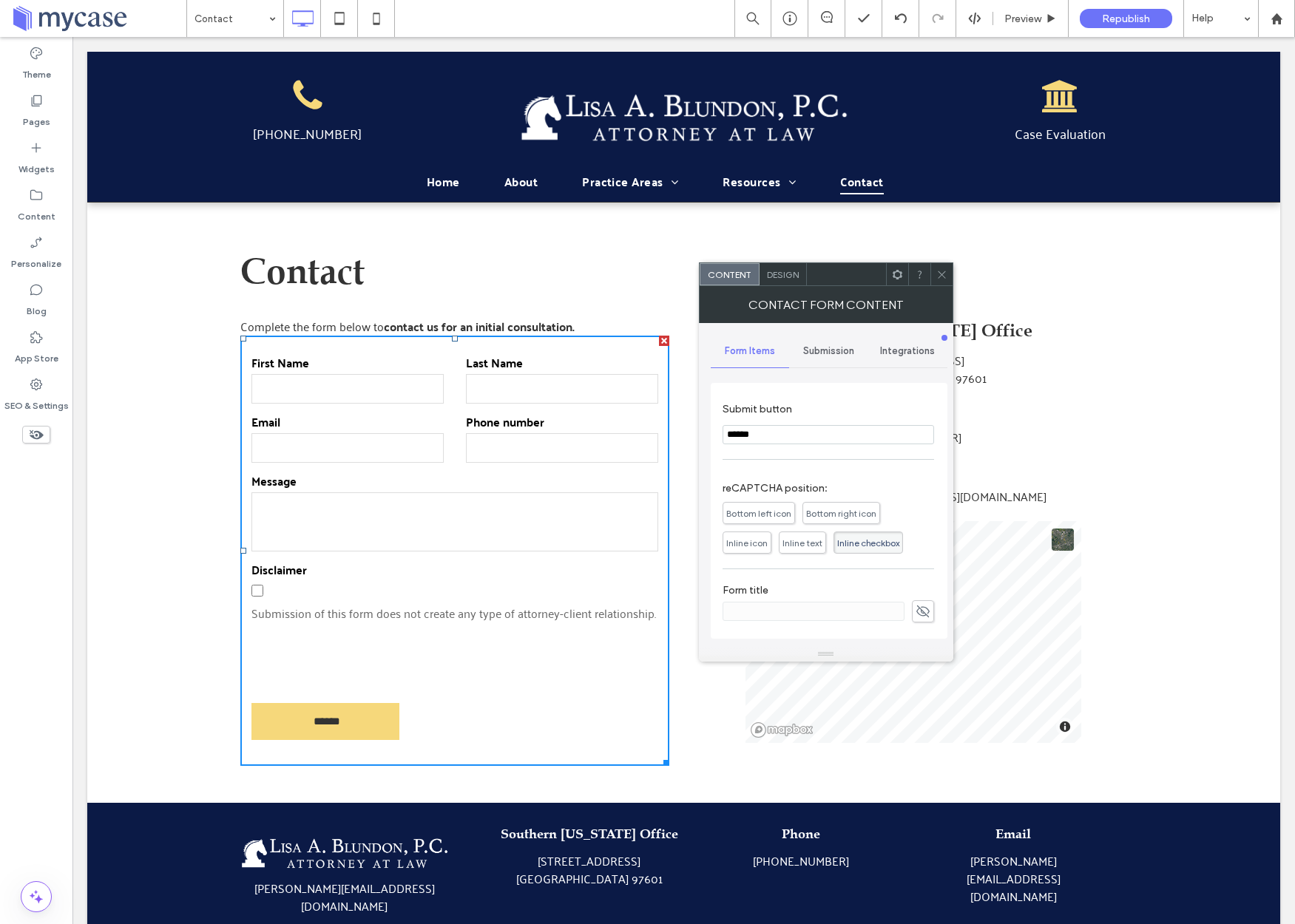
click at [939, 272] on use at bounding box center [940, 273] width 7 height 7
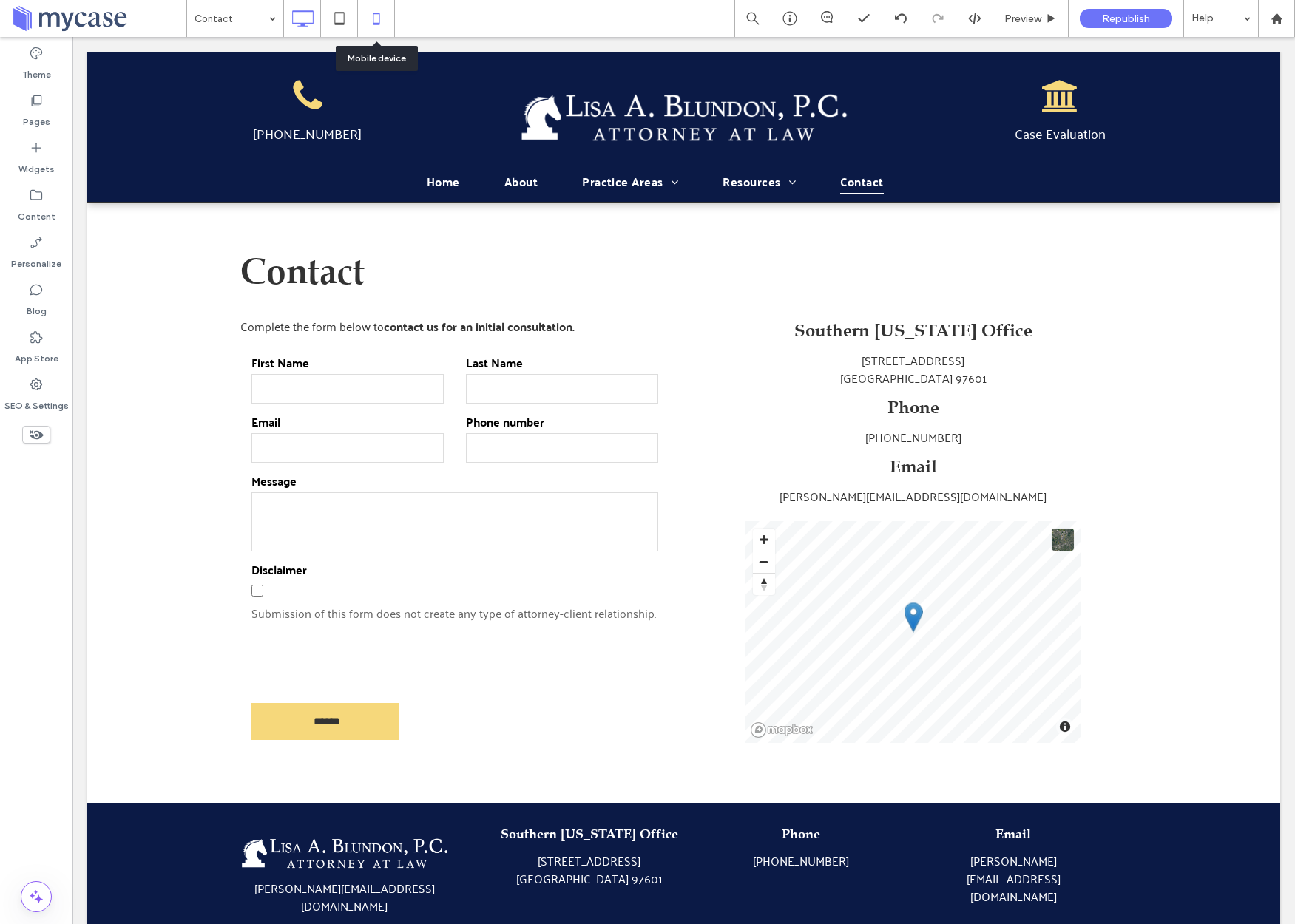
click at [371, 21] on icon at bounding box center [377, 19] width 30 height 30
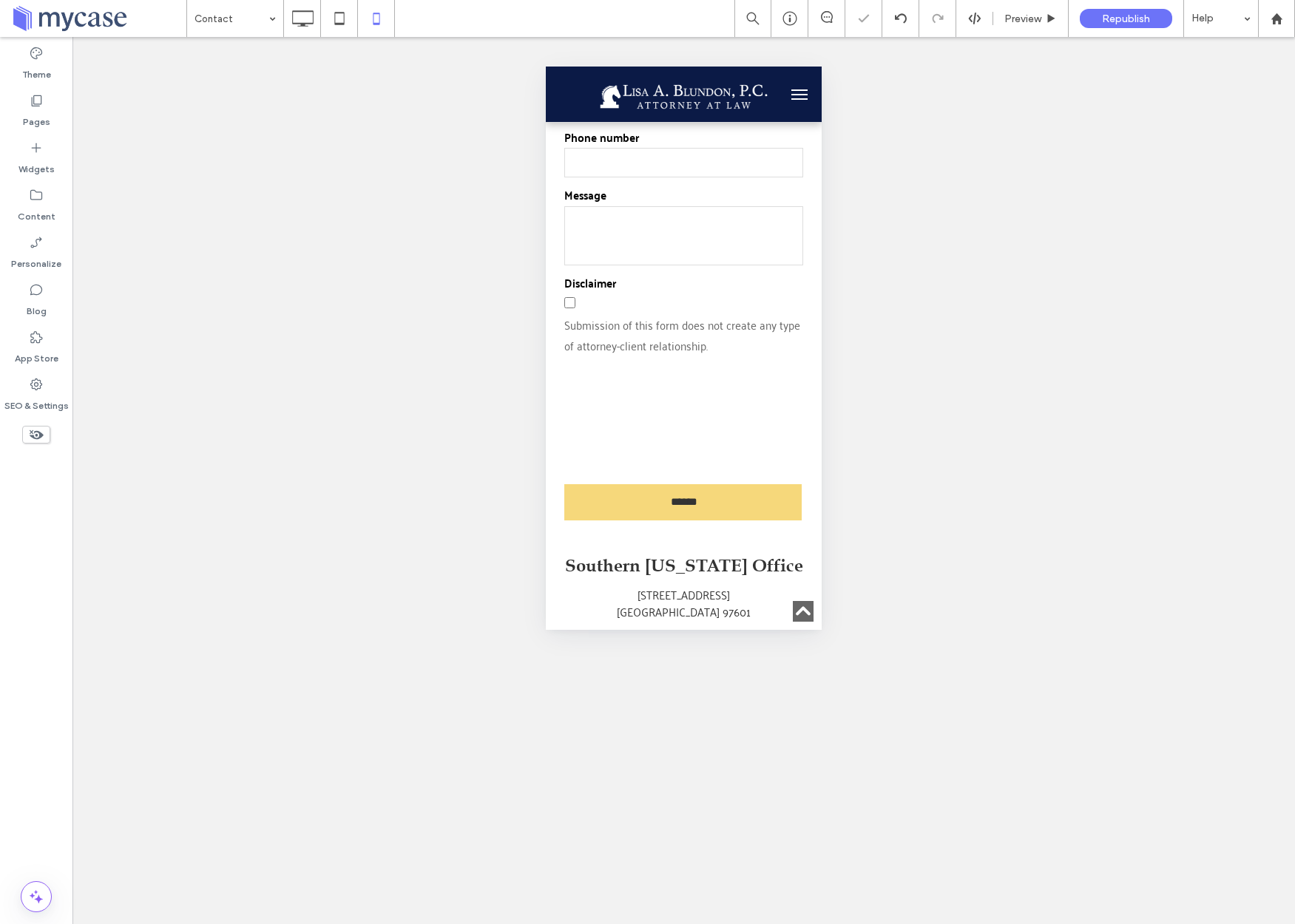
scroll to position [321, 0]
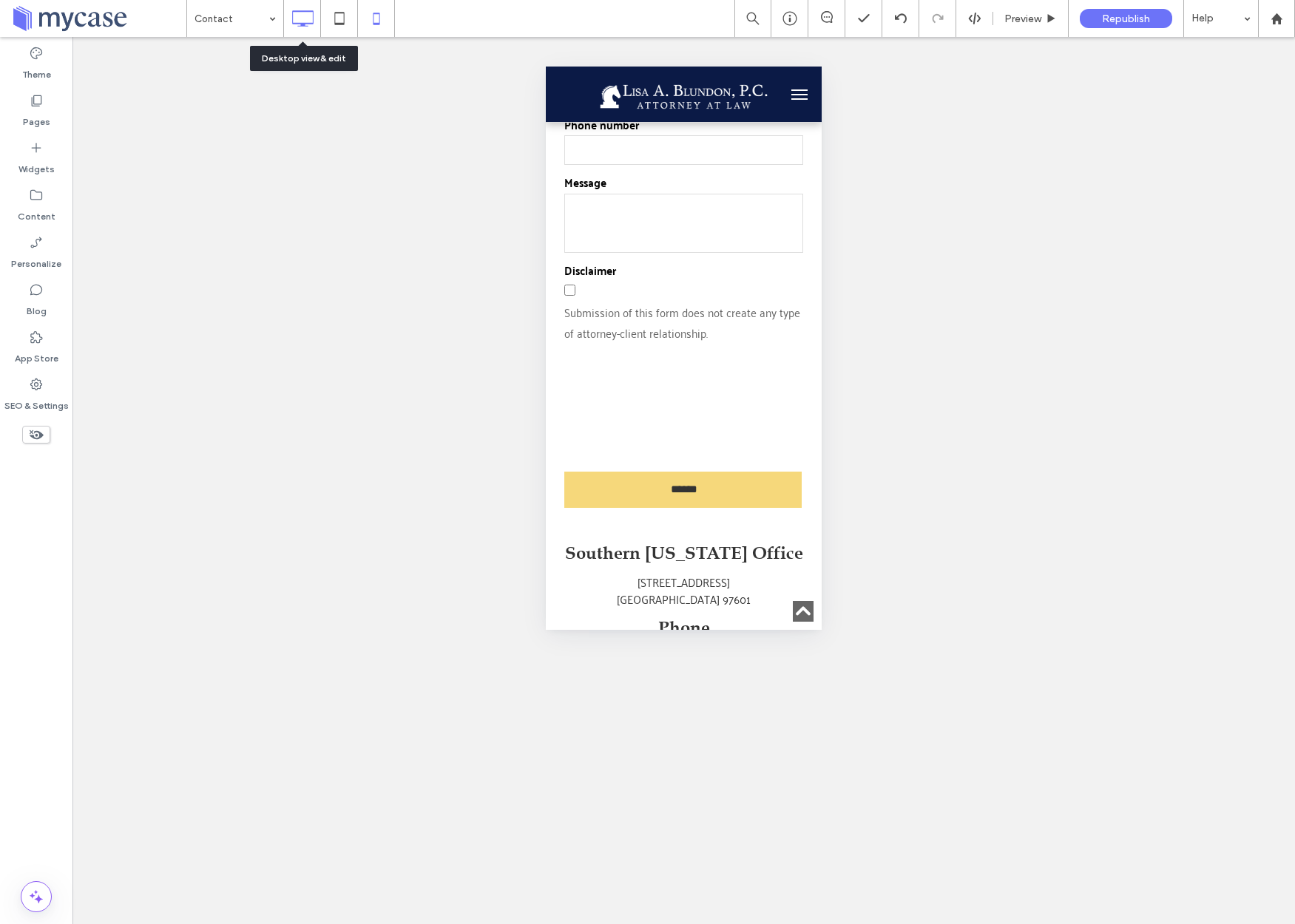
click at [312, 15] on use at bounding box center [303, 18] width 22 height 16
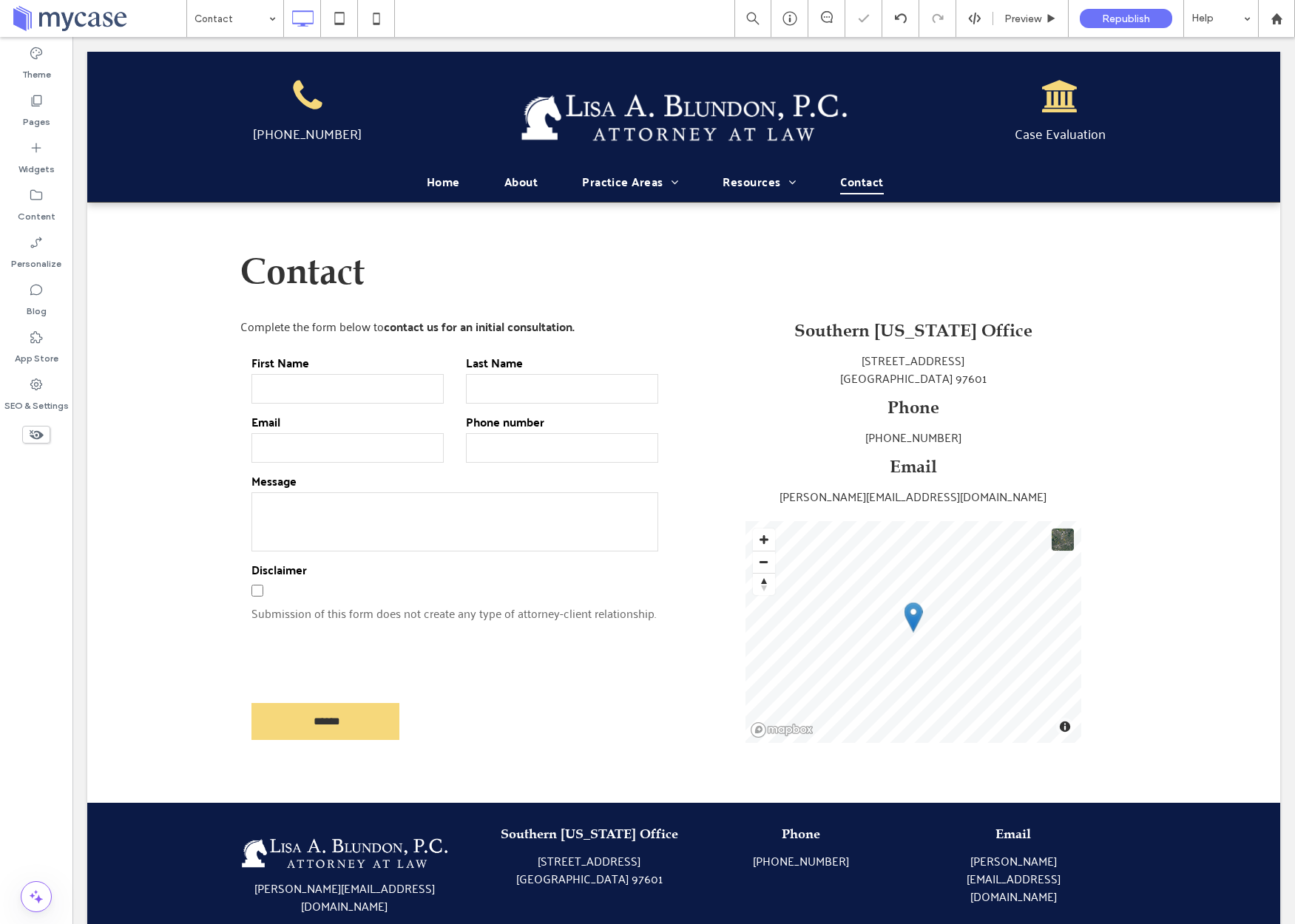
scroll to position [0, 0]
click at [1137, 14] on span "Republish" at bounding box center [1126, 19] width 49 height 13
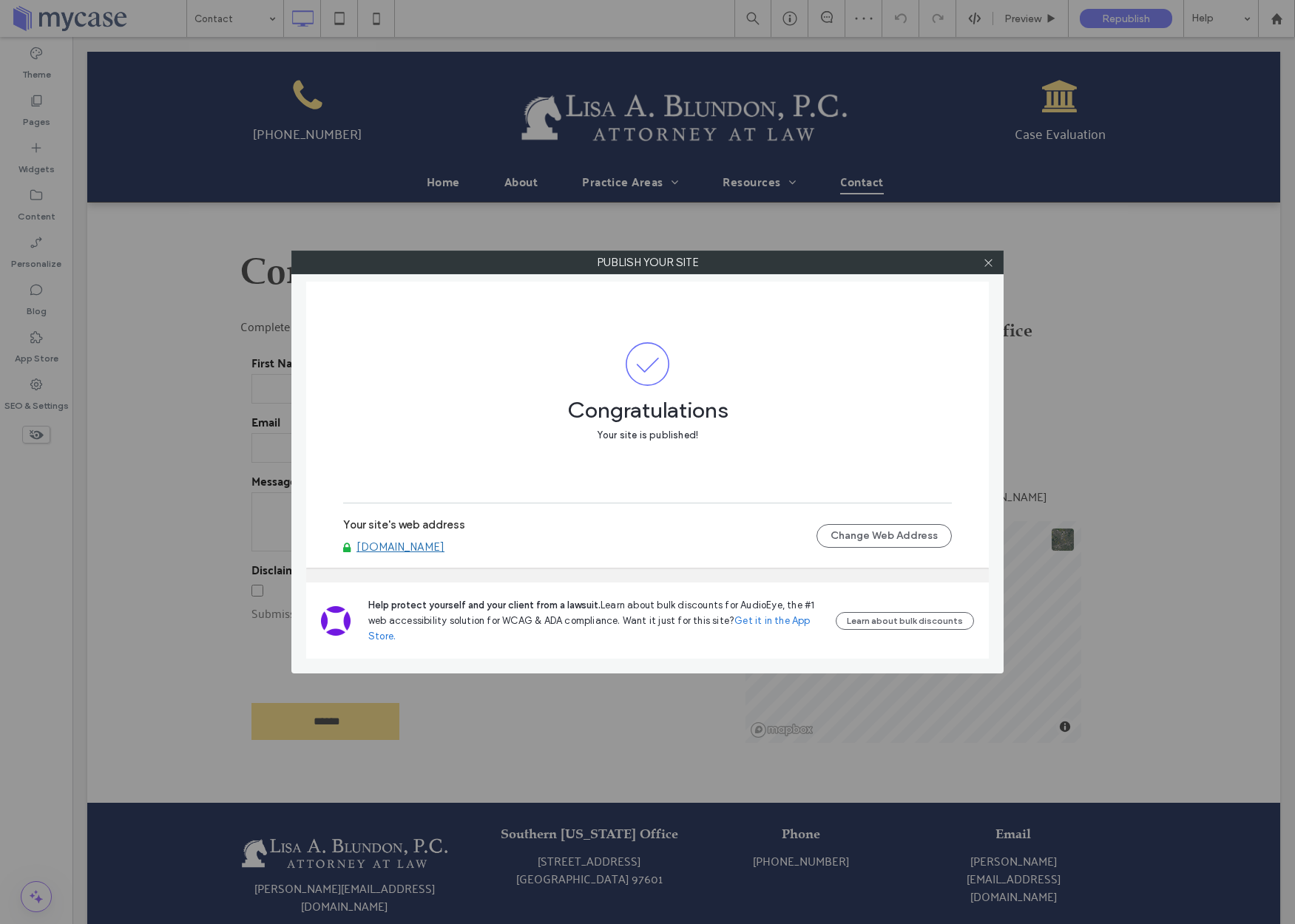
click at [412, 546] on link "[DOMAIN_NAME]" at bounding box center [400, 546] width 88 height 13
